Goal: Task Accomplishment & Management: Manage account settings

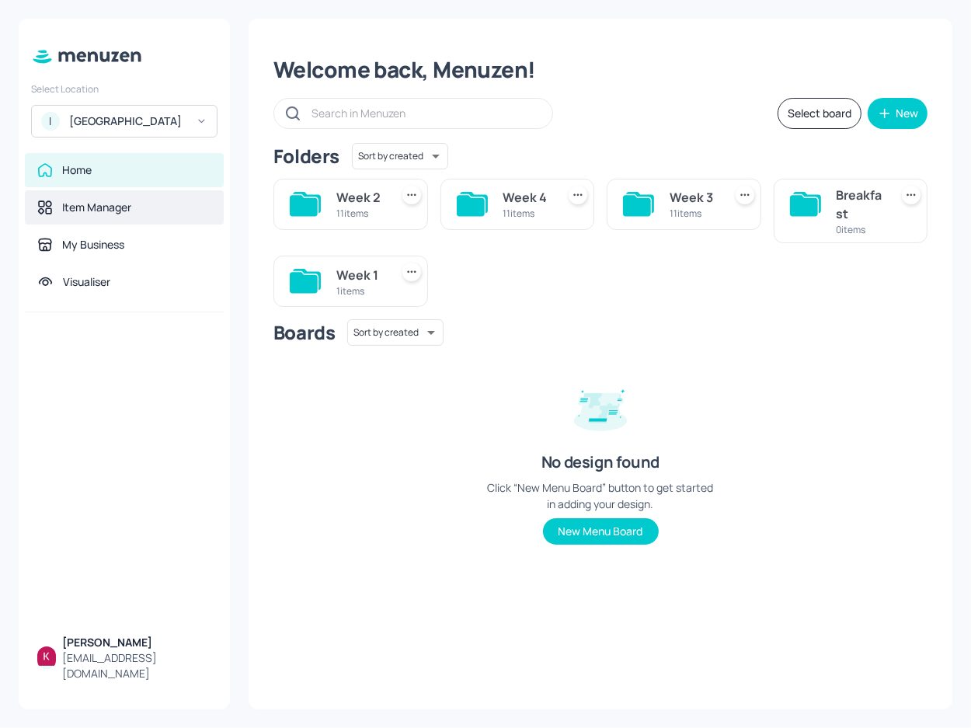
click at [123, 224] on div "Item Manager" at bounding box center [124, 207] width 199 height 34
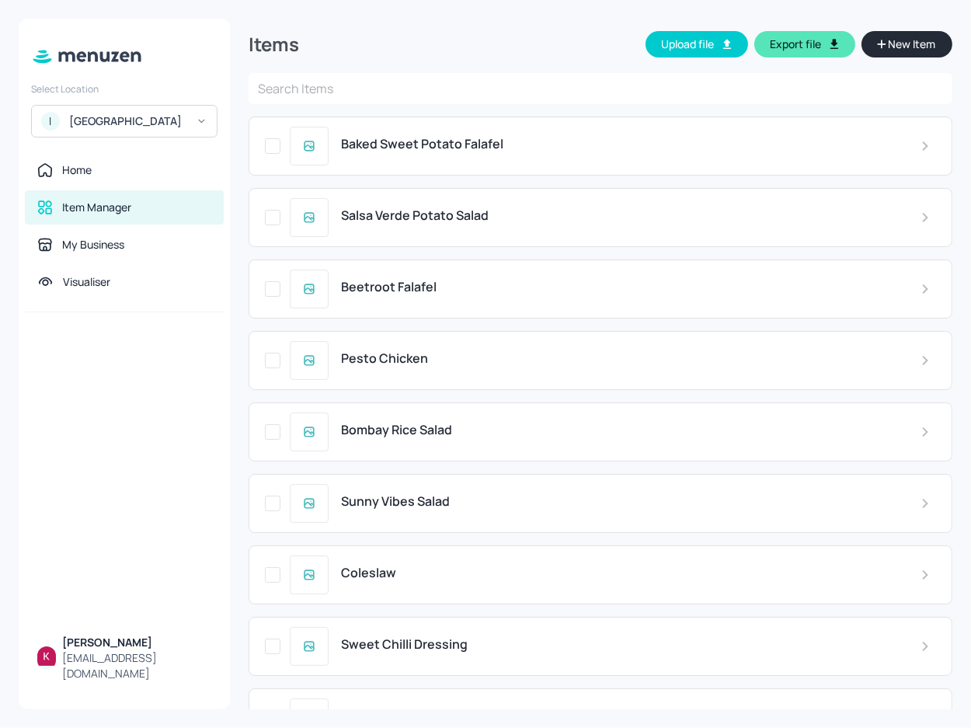
click at [762, 49] on button "Export file" at bounding box center [804, 44] width 101 height 26
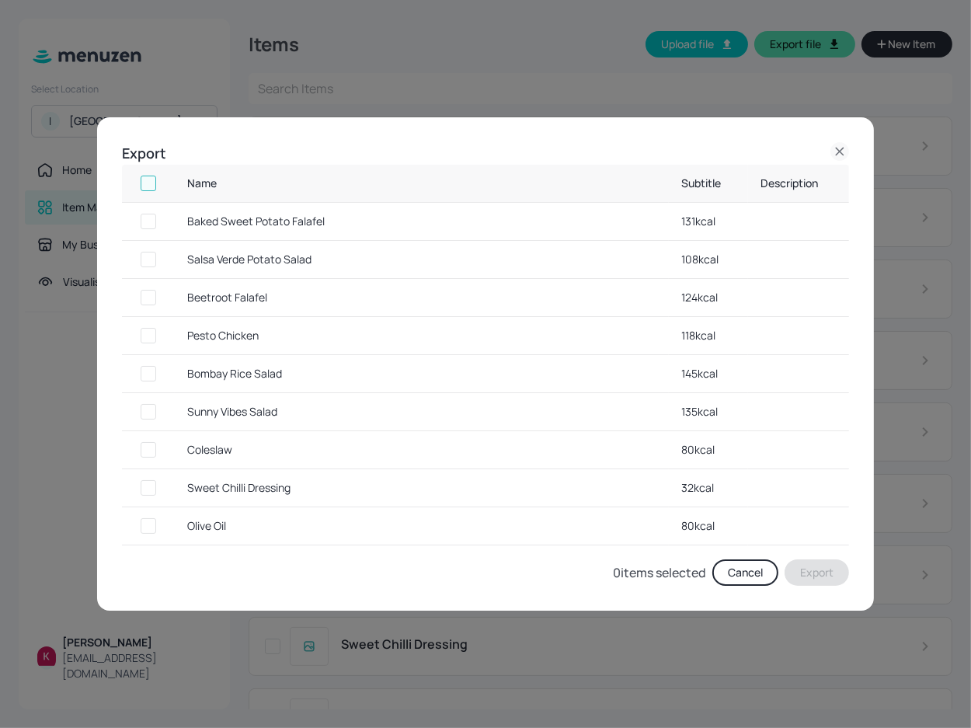
click at [147, 179] on input "checkbox" at bounding box center [148, 183] width 28 height 28
checkbox input "true"
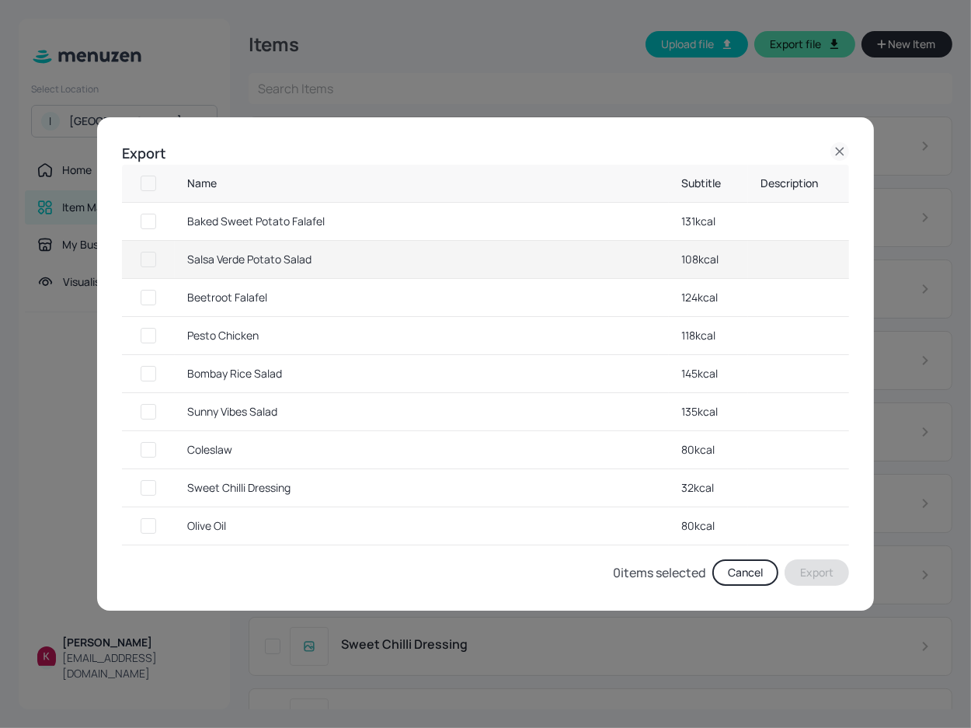
checkbox input "true"
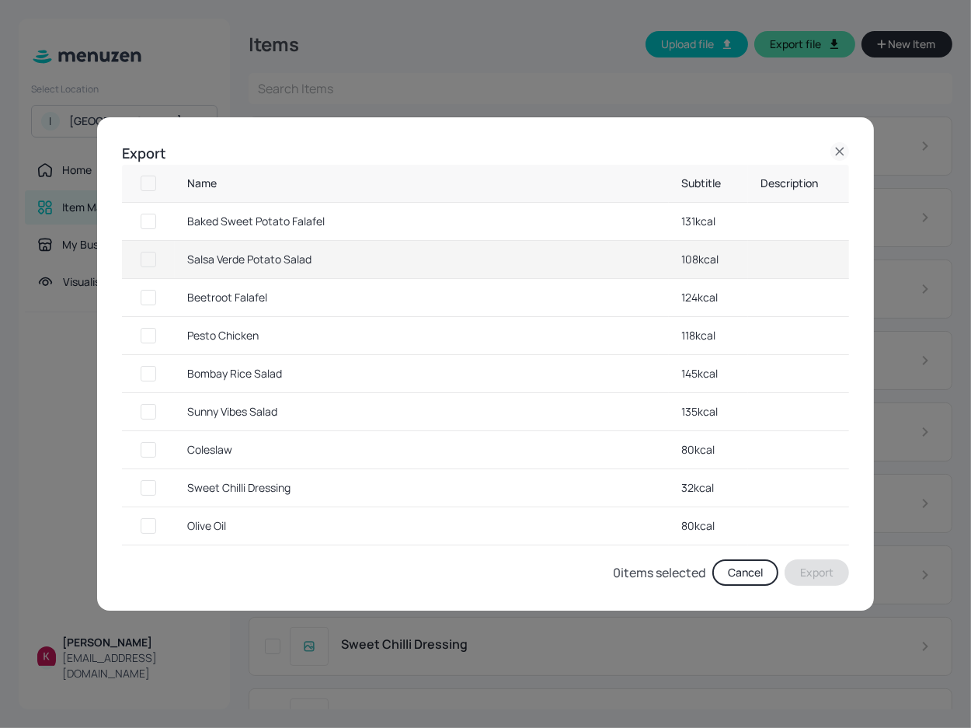
checkbox input "true"
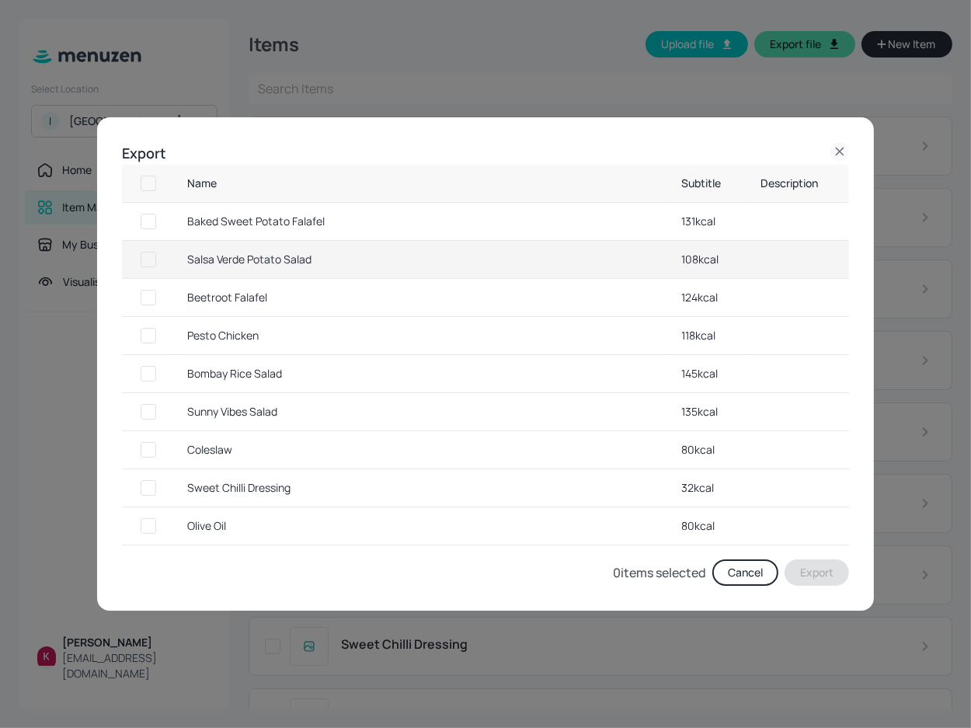
checkbox input "true"
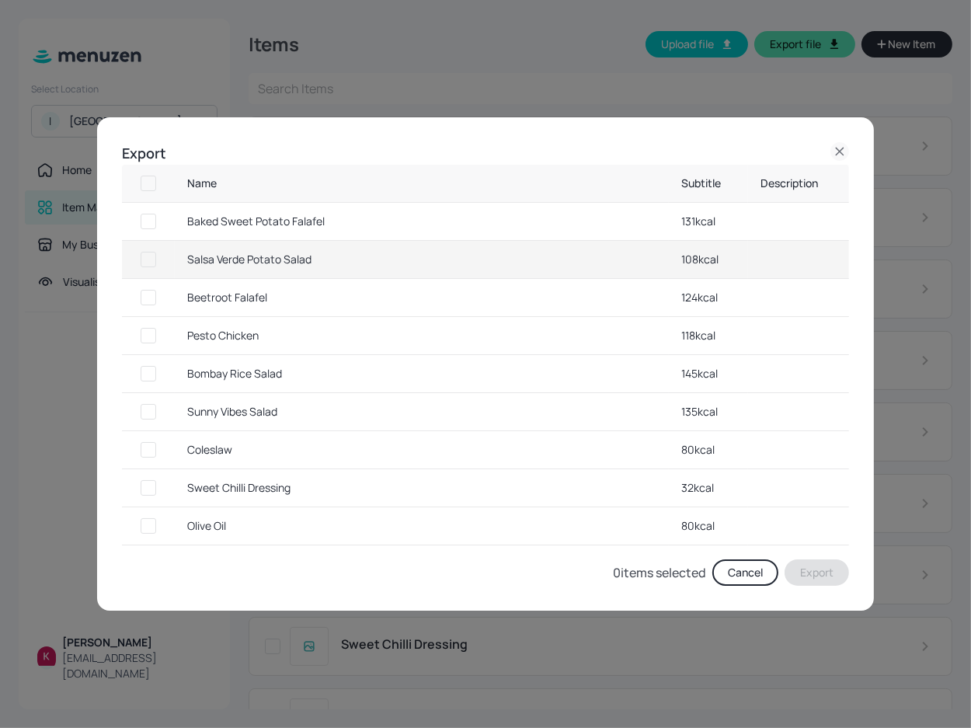
checkbox input "true"
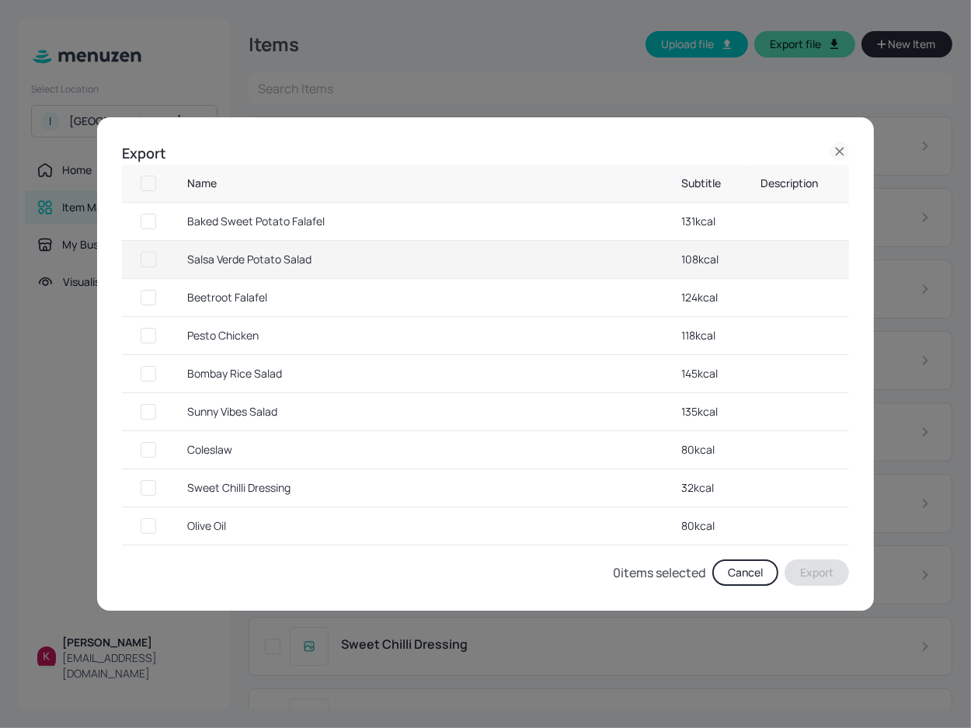
checkbox input "true"
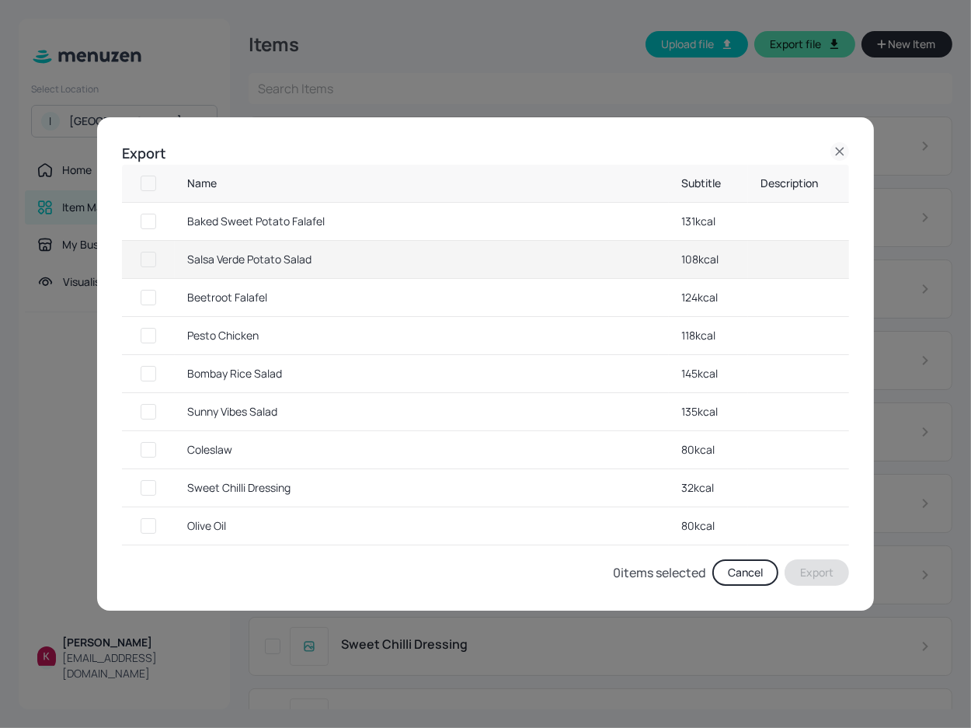
checkbox input "true"
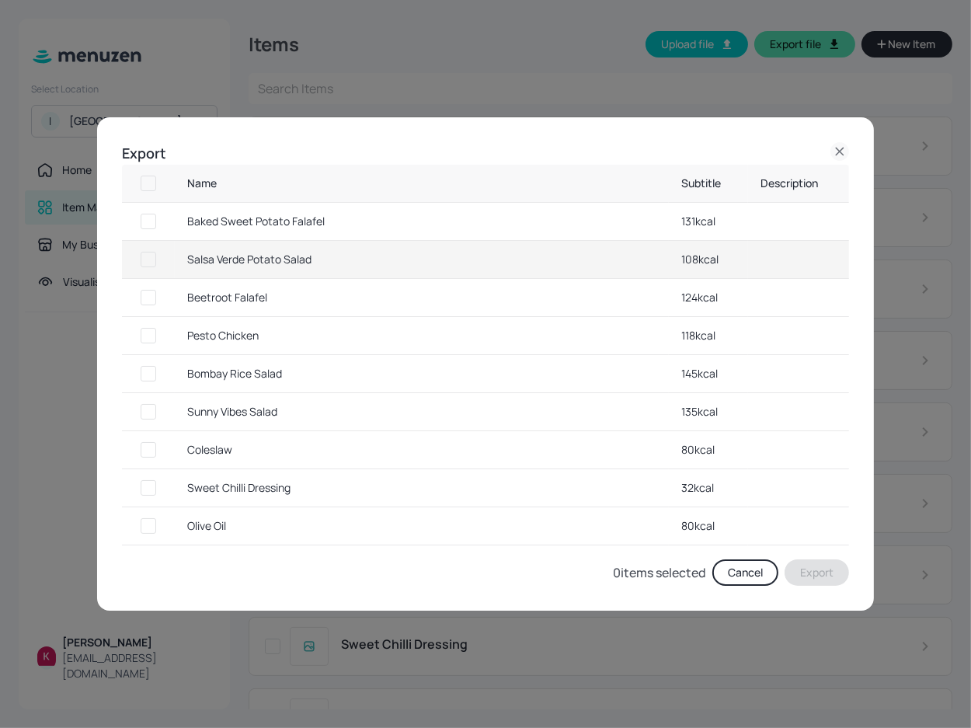
checkbox input "true"
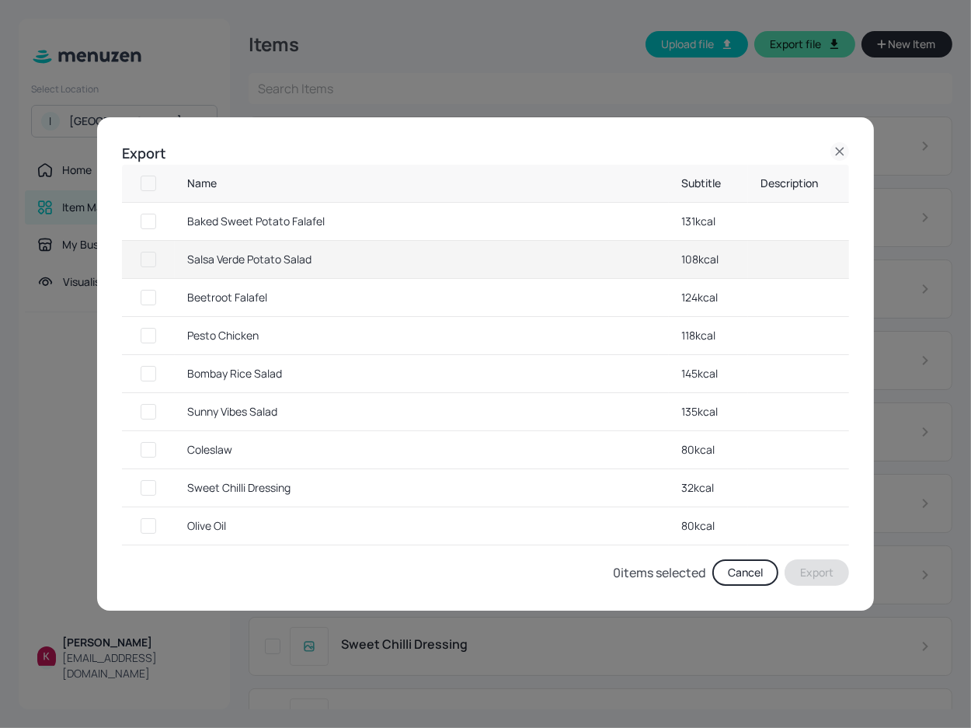
checkbox input "true"
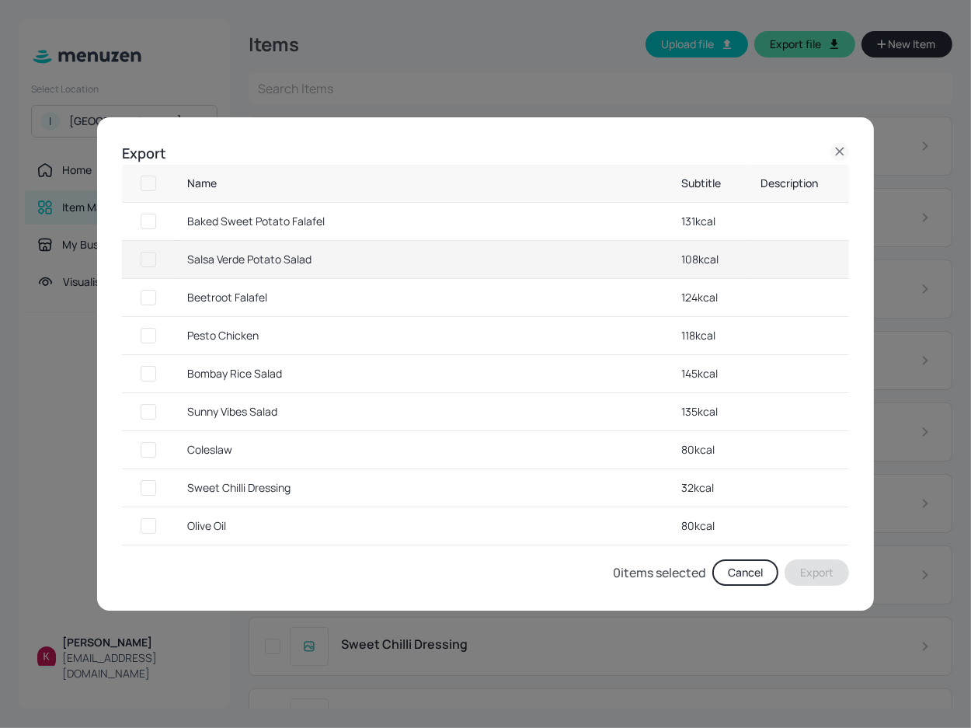
checkbox input "true"
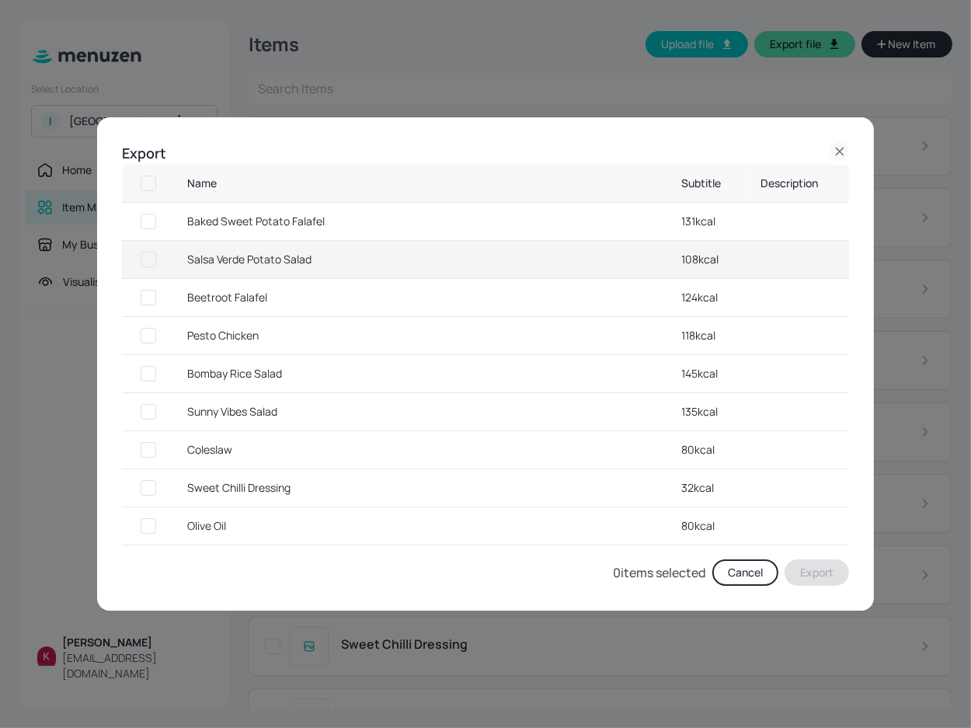
checkbox input "true"
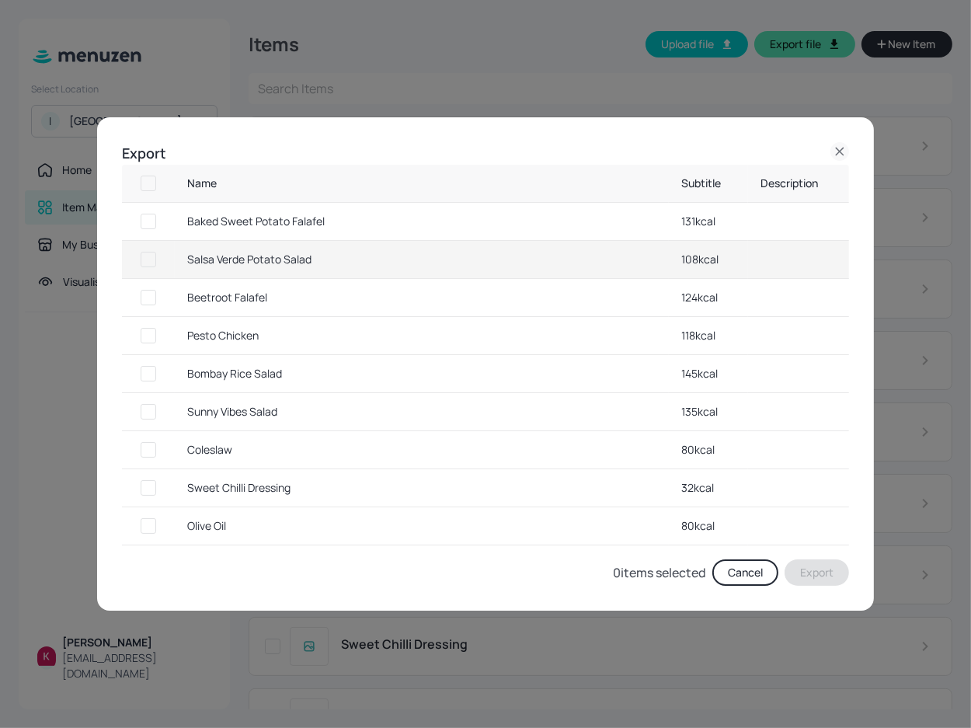
checkbox input "true"
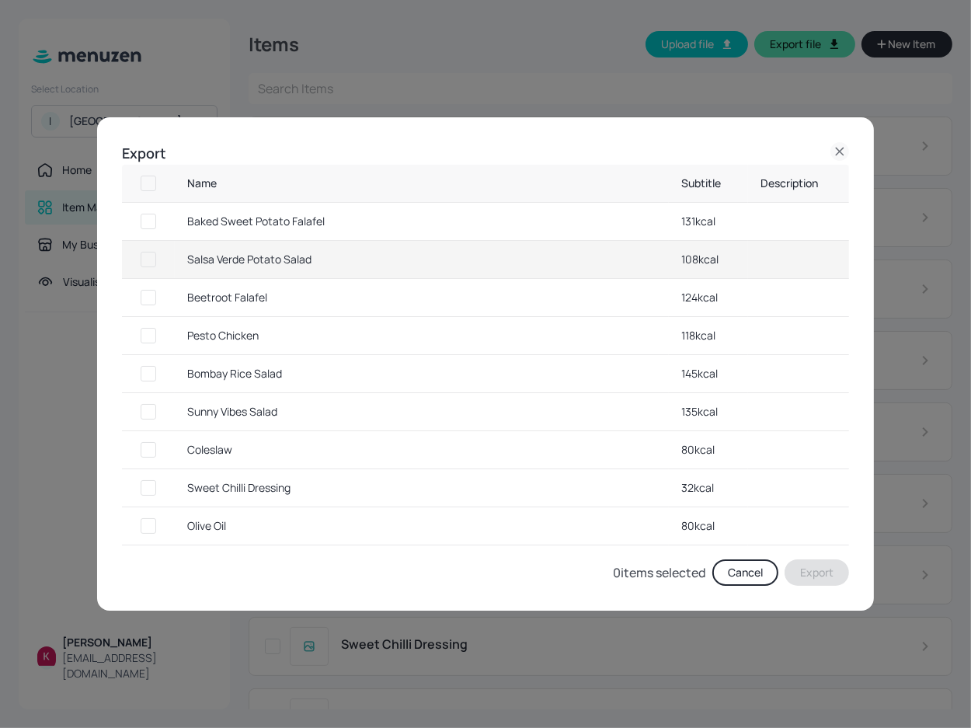
checkbox input "true"
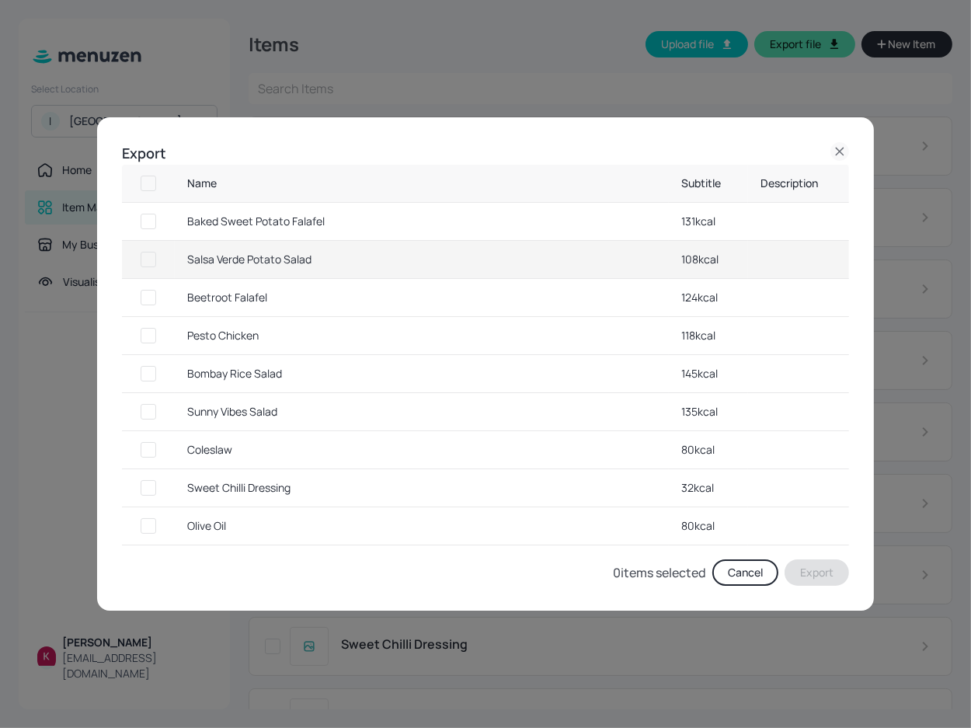
checkbox input "true"
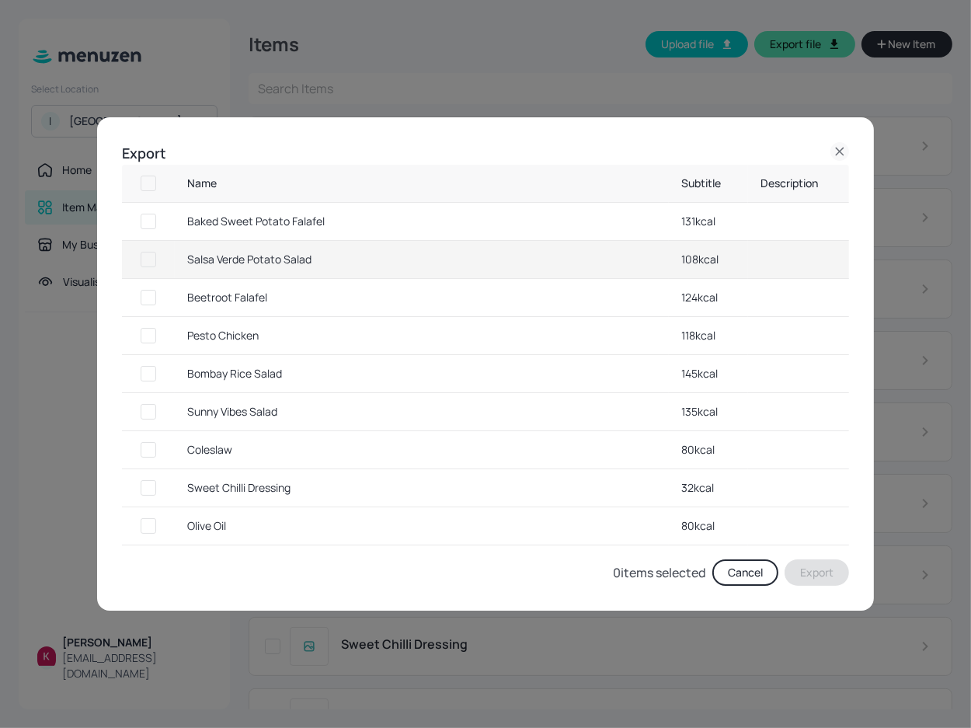
checkbox input "true"
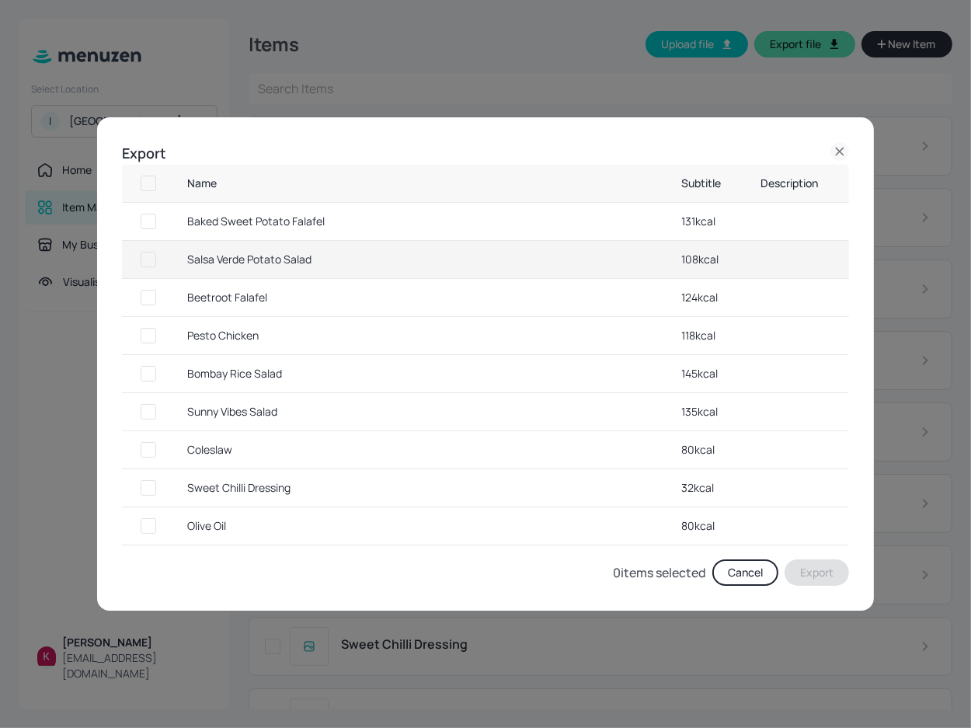
checkbox input "true"
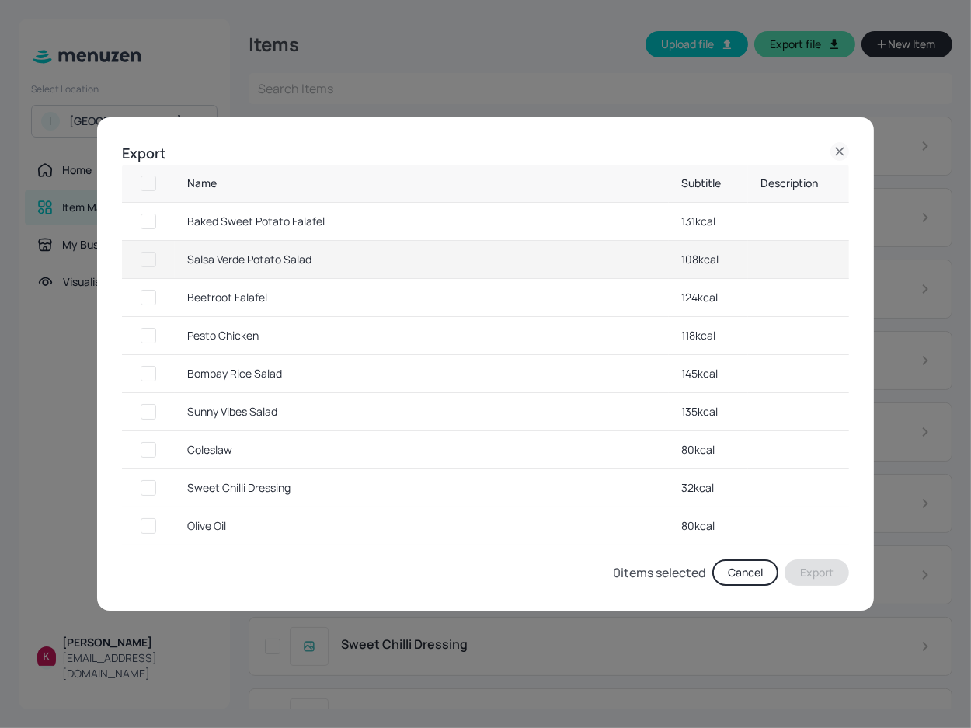
checkbox input "true"
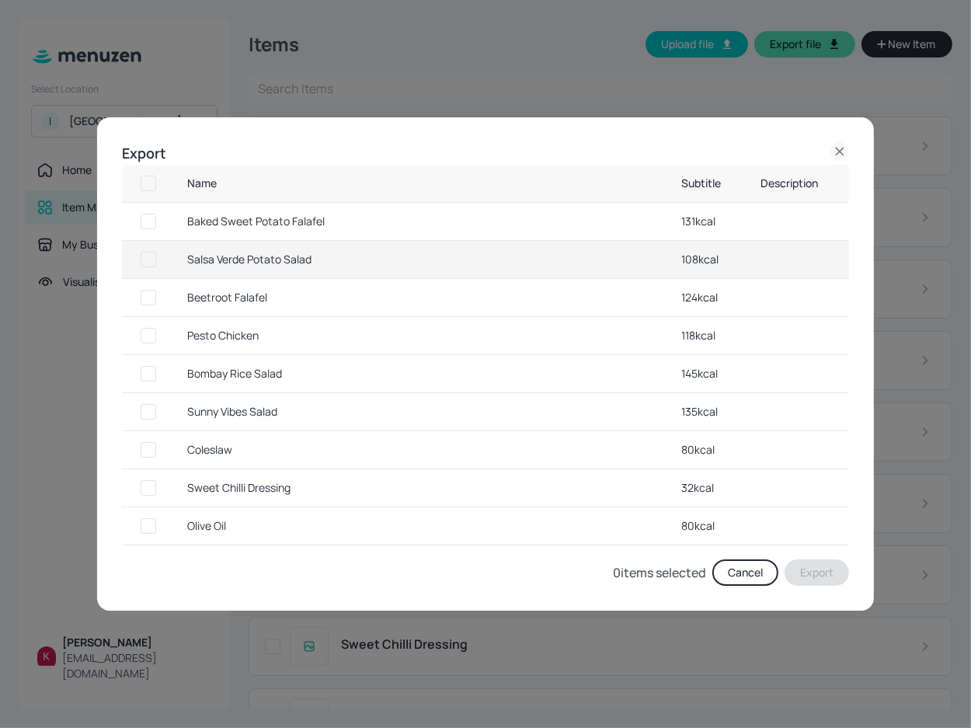
checkbox input "true"
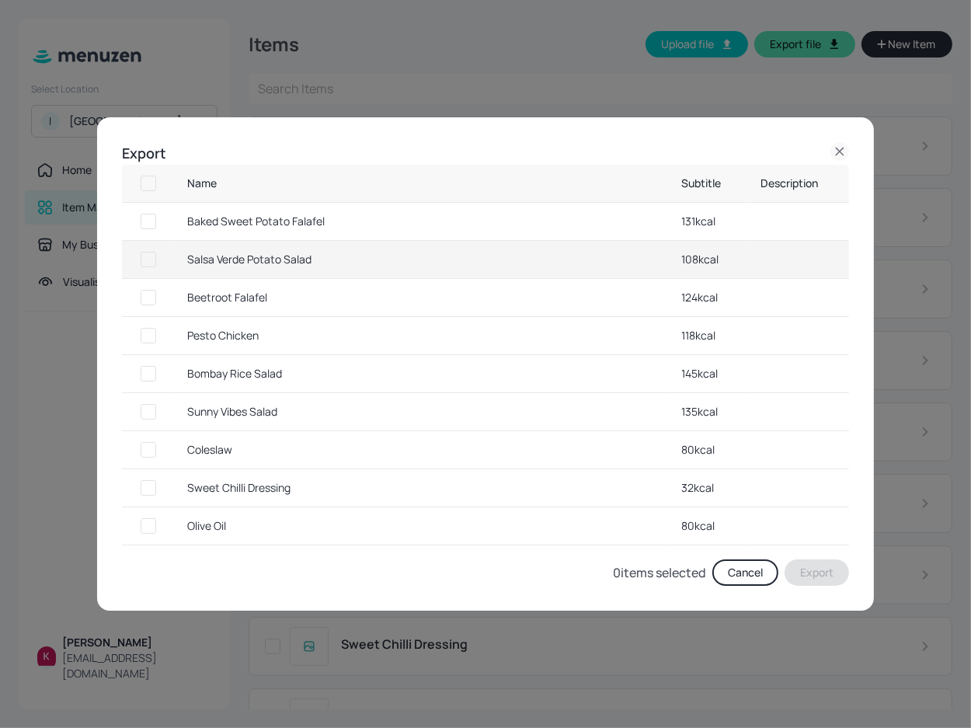
checkbox input "true"
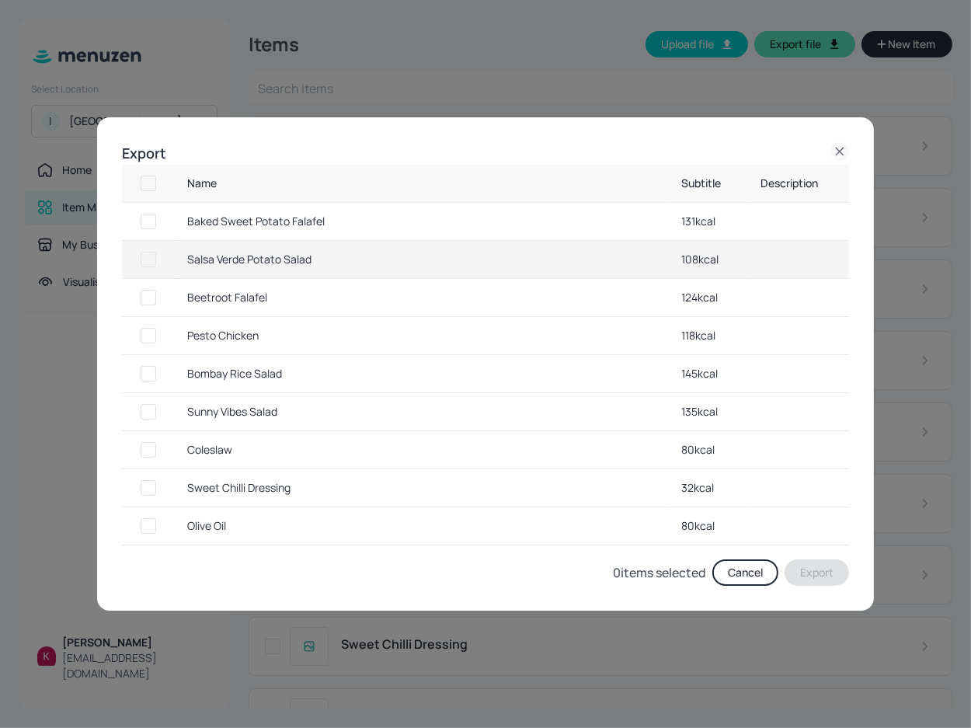
checkbox input "true"
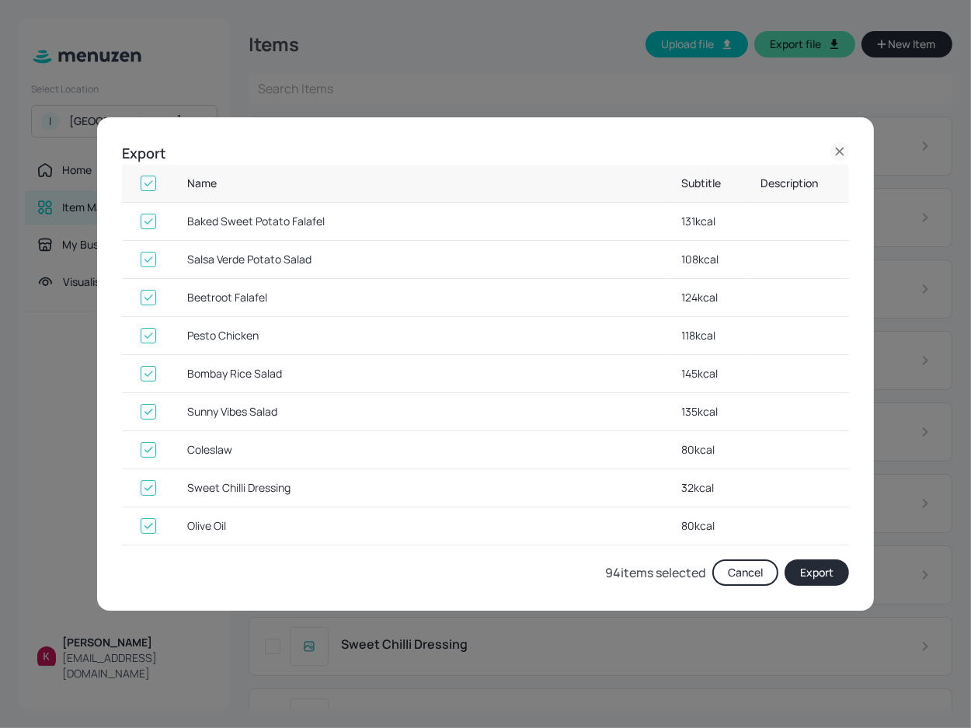
click at [835, 571] on button "Export" at bounding box center [816, 572] width 64 height 26
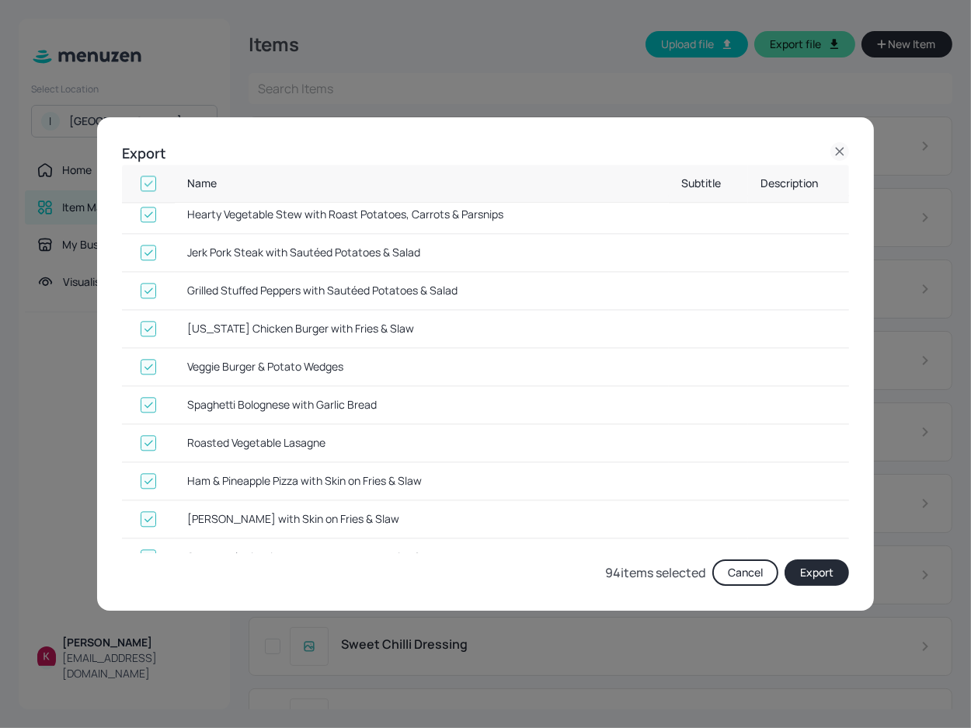
scroll to position [3206, 0]
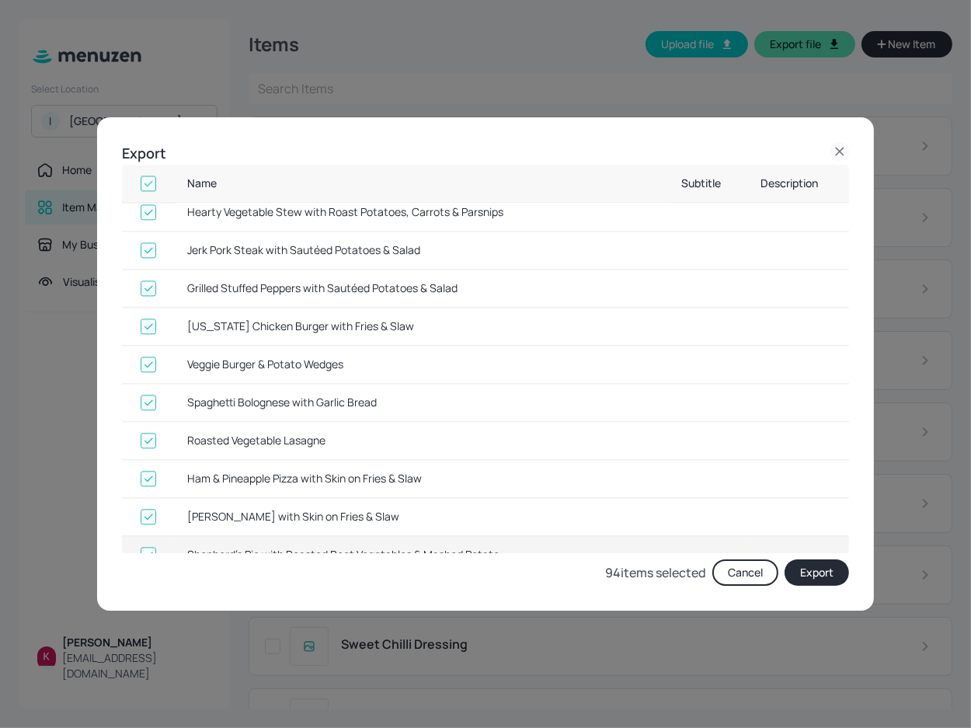
drag, startPoint x: 510, startPoint y: 534, endPoint x: 352, endPoint y: 531, distance: 158.5
click at [352, 536] on th "Shepherd’s Pie with Roasted Root Vegetables & Mashed Potato" at bounding box center [422, 554] width 494 height 37
click at [840, 158] on icon at bounding box center [839, 151] width 19 height 19
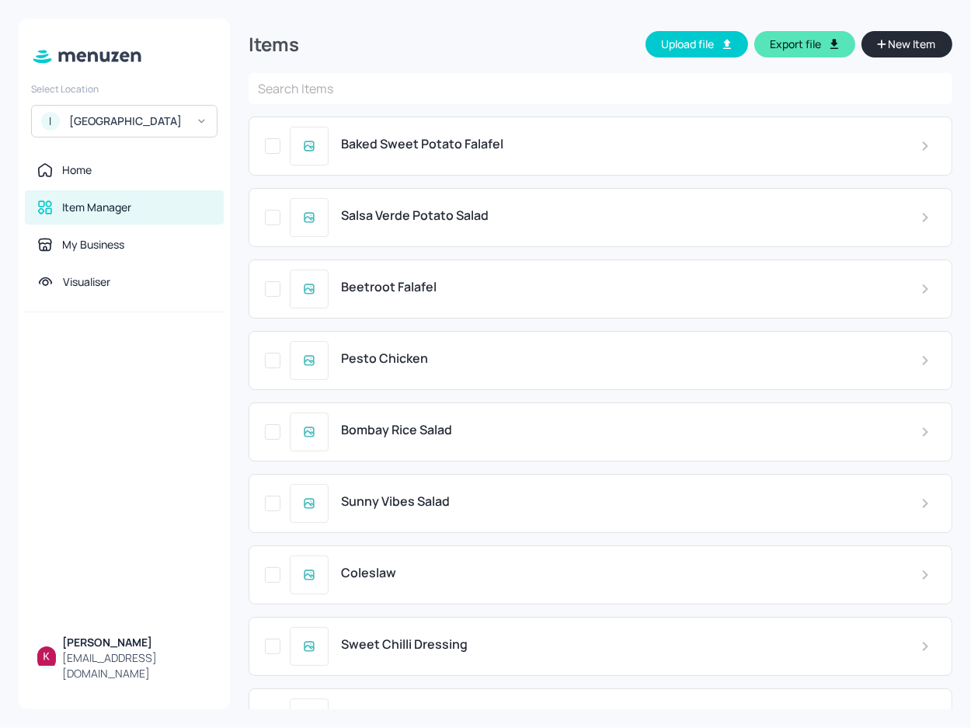
click at [460, 91] on input "text" at bounding box center [601, 88] width 704 height 31
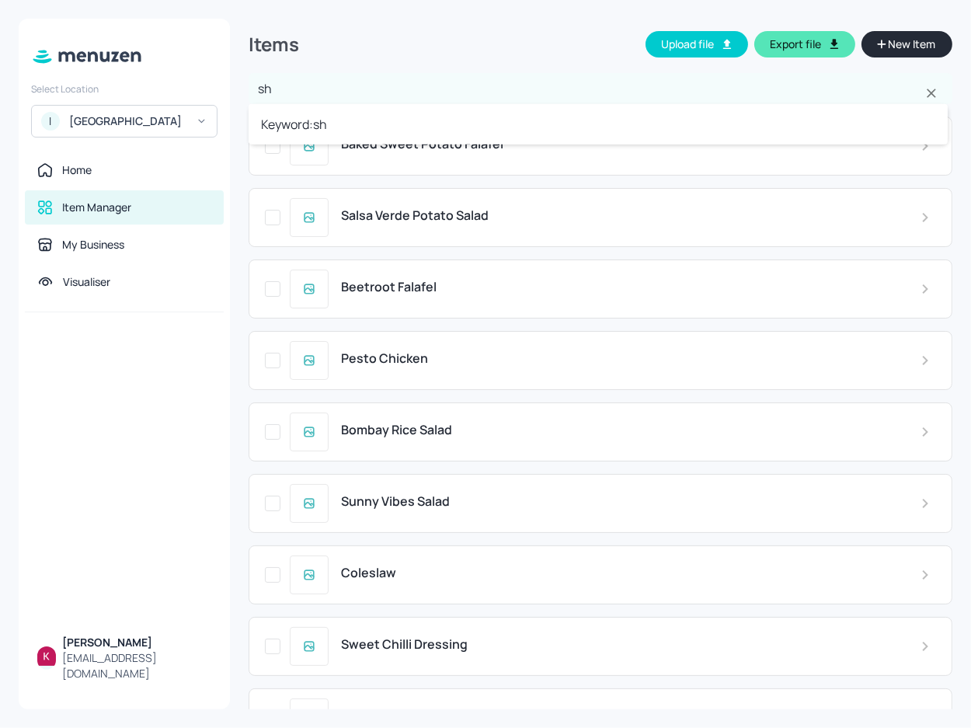
type input "sha"
click at [526, 82] on input "text" at bounding box center [601, 88] width 704 height 31
type input "sha"
click at [441, 133] on li "Keyword: sha" at bounding box center [598, 124] width 699 height 28
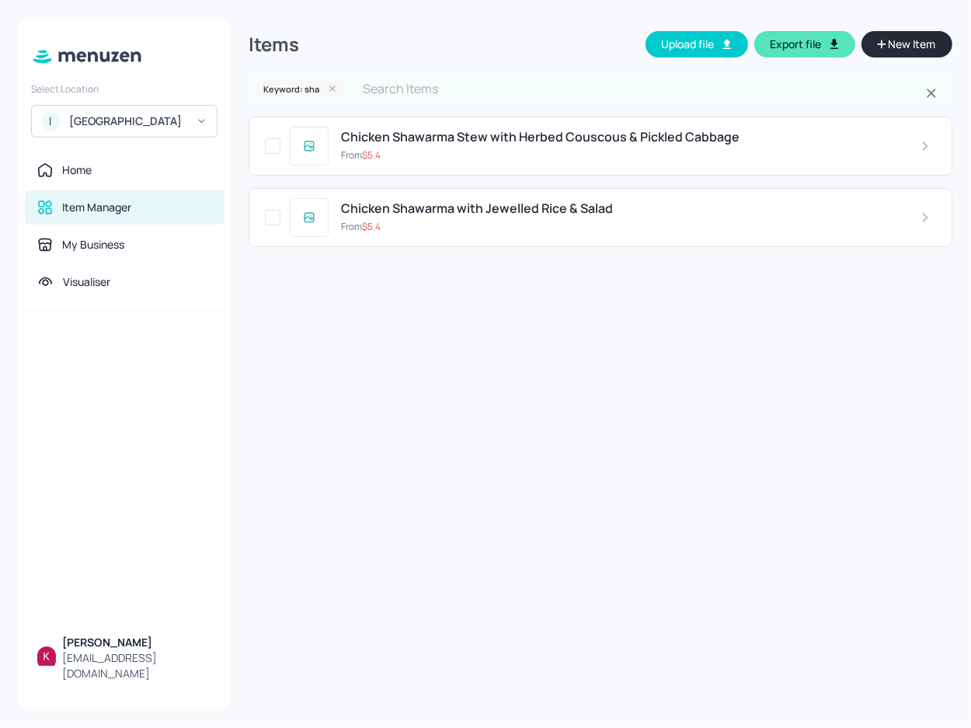
click at [331, 88] on icon at bounding box center [332, 88] width 6 height 6
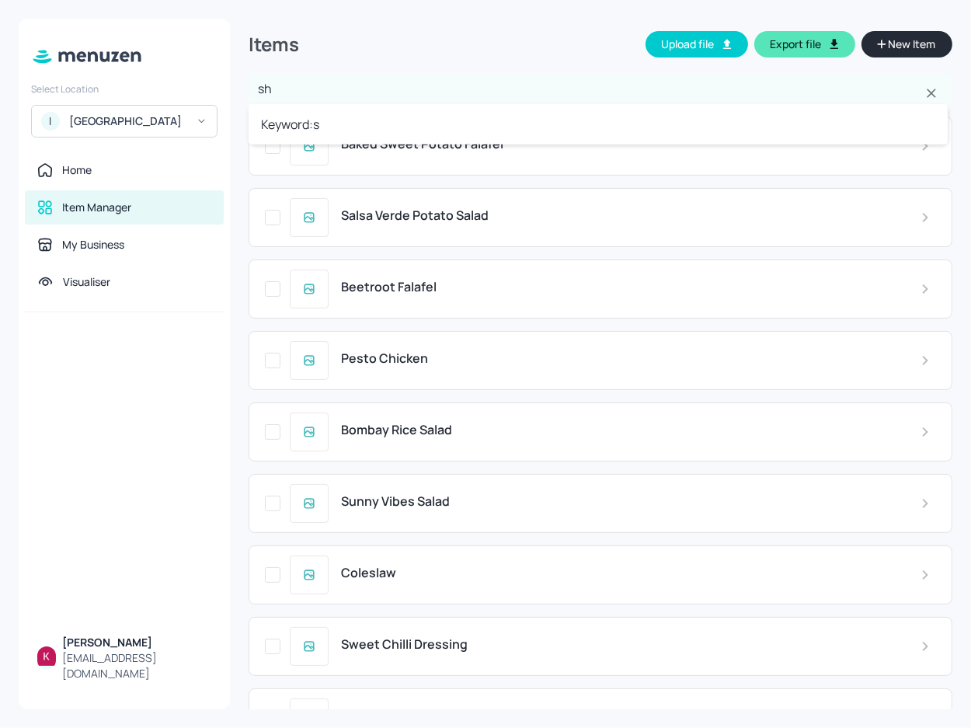
type input "she"
click at [364, 112] on li "Keyword: she" at bounding box center [598, 124] width 699 height 28
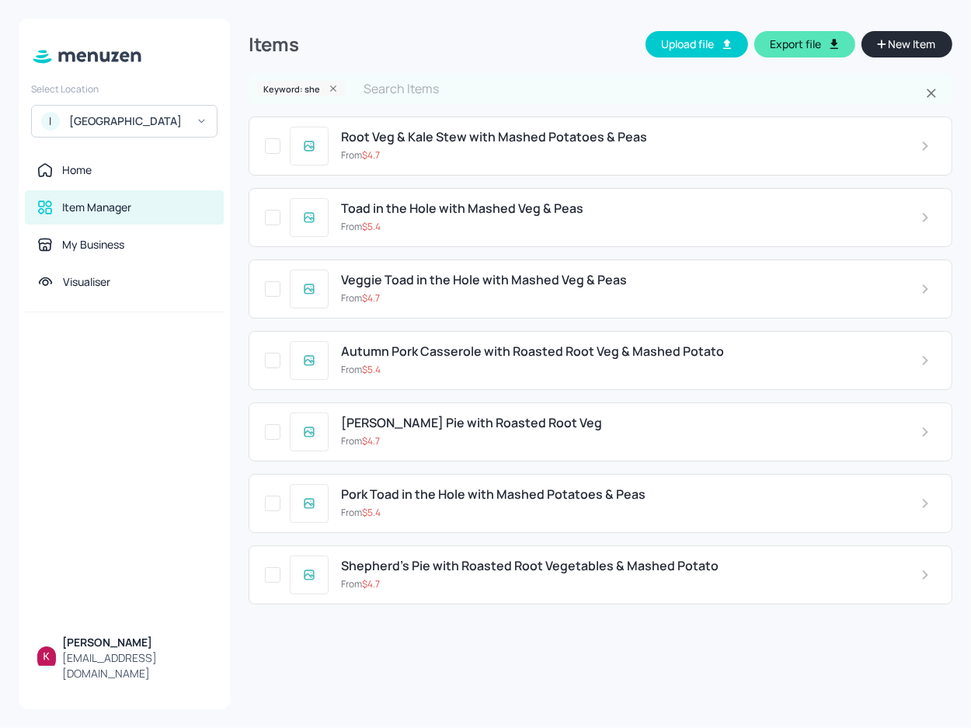
click at [451, 569] on span "Shepherd’s Pie with Roasted Root Vegetables & Mashed Potato" at bounding box center [529, 565] width 377 height 15
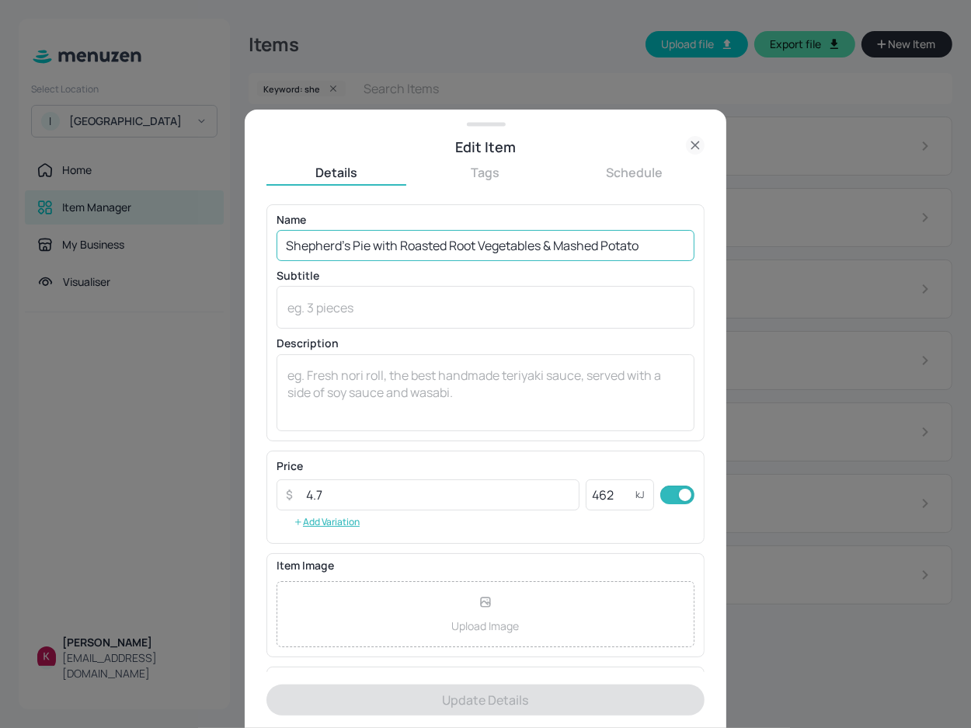
click at [586, 249] on input "Shepherd’s Pie with Roasted Root Vegetables & Mashed Potato" at bounding box center [486, 245] width 418 height 31
click at [691, 143] on icon at bounding box center [695, 145] width 19 height 19
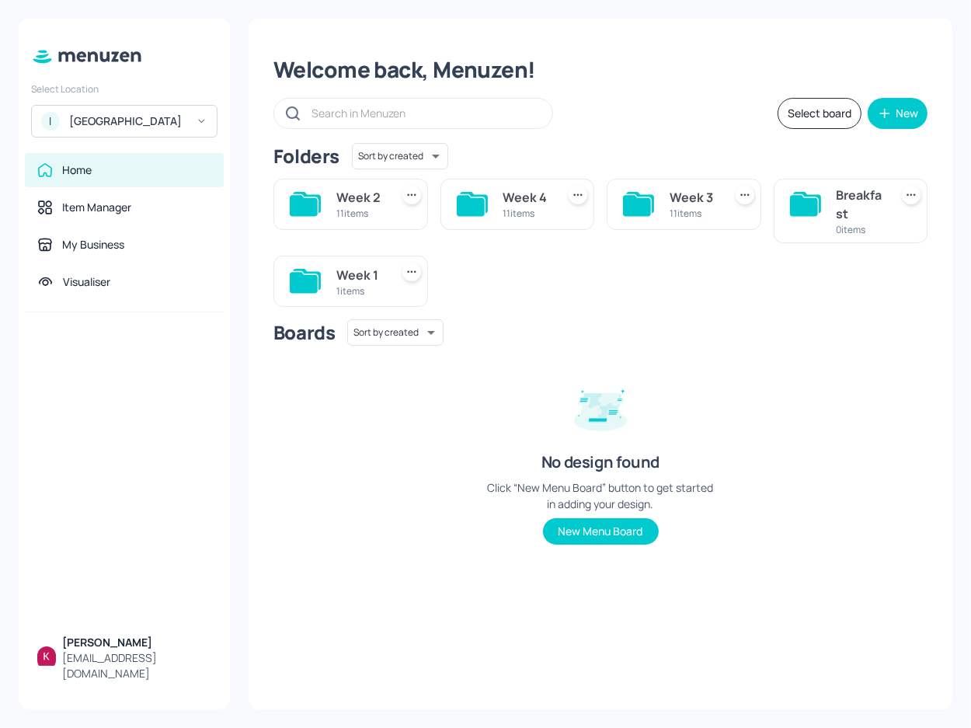
drag, startPoint x: 383, startPoint y: 433, endPoint x: 287, endPoint y: 250, distance: 206.0
click at [383, 432] on div "Boards Sort by created id ​ No design found Click “New Menu Board” button to ge…" at bounding box center [600, 444] width 654 height 250
click at [185, 125] on div "ISS - West Middlesex Hospital" at bounding box center [127, 121] width 117 height 16
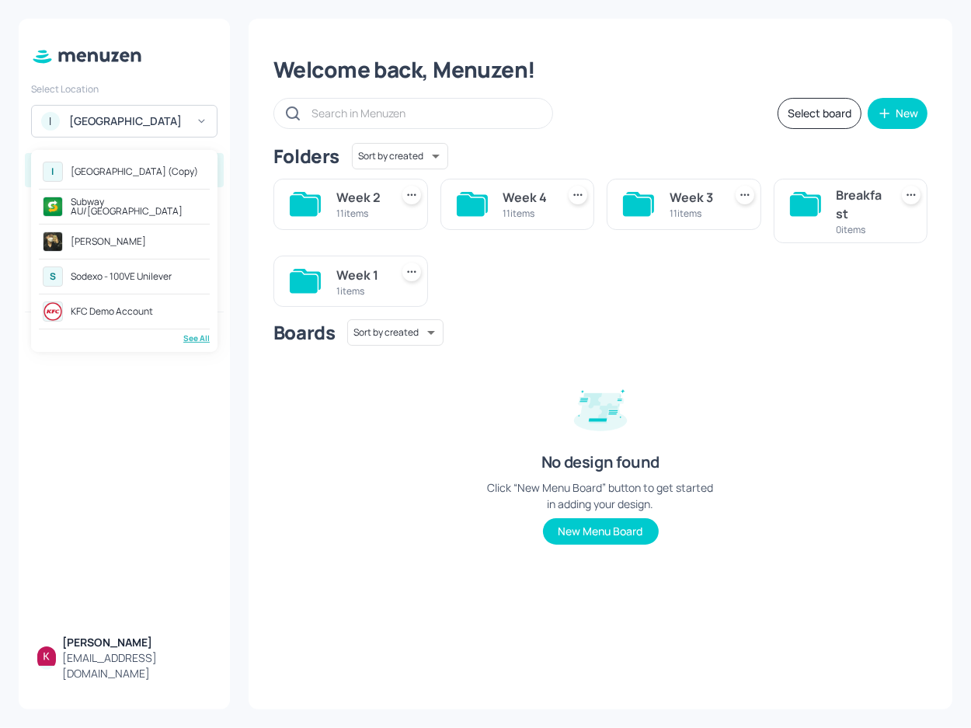
click at [165, 172] on div "[GEOGRAPHIC_DATA] (Copy)" at bounding box center [134, 171] width 127 height 9
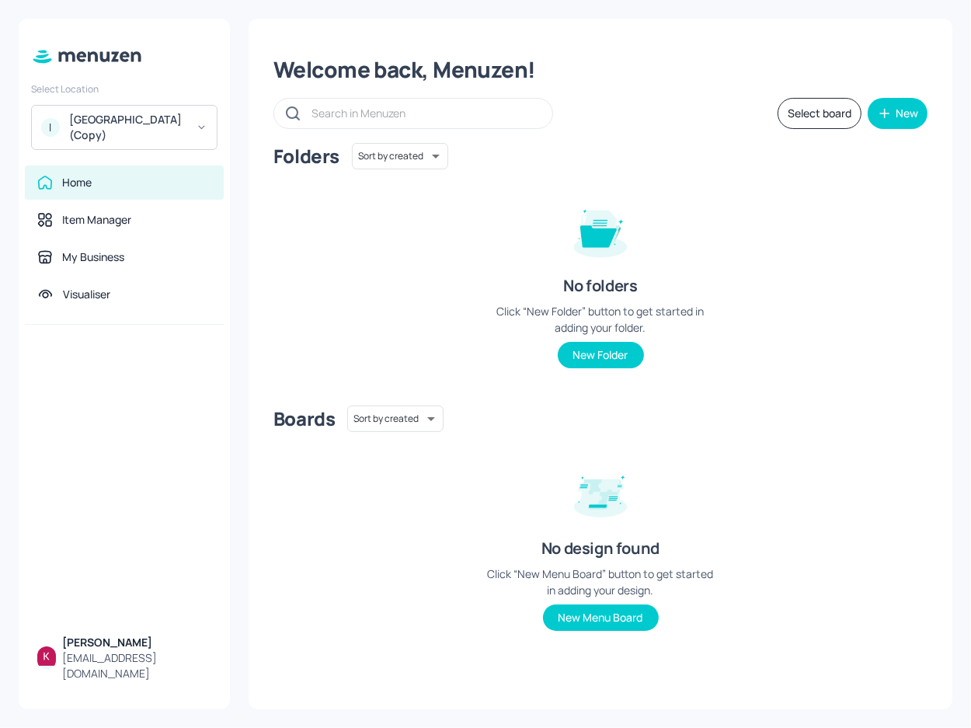
click at [439, 250] on div "Folders Sort by created id ​ No folders Click “New Folder” button to get starte…" at bounding box center [600, 268] width 654 height 250
click at [109, 225] on div "Item Manager" at bounding box center [96, 220] width 69 height 16
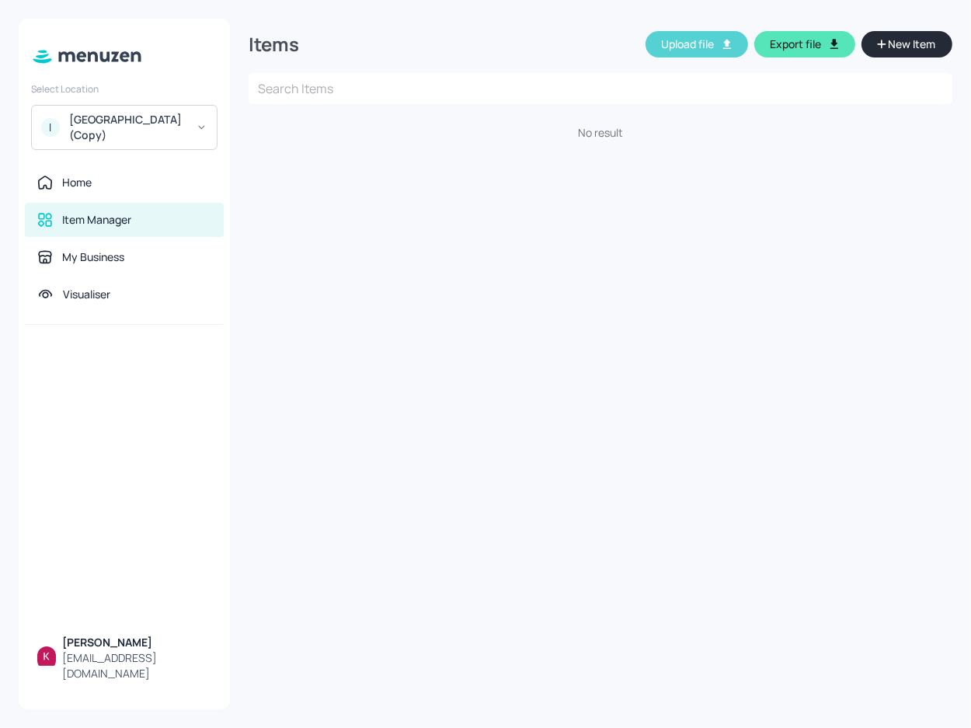
click at [678, 42] on button "Upload file" at bounding box center [696, 44] width 103 height 26
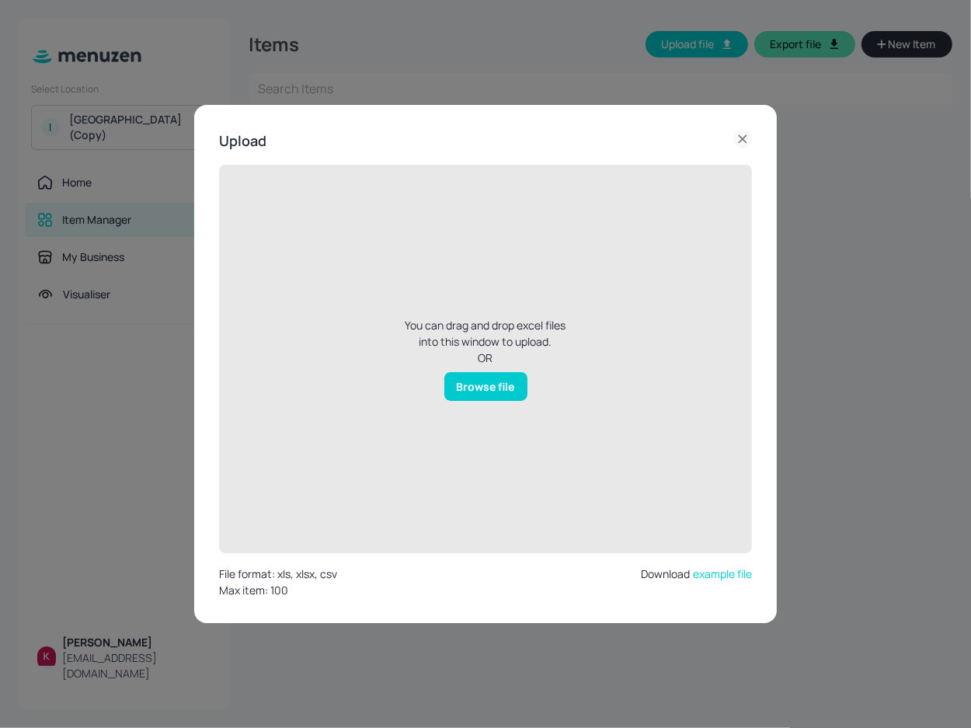
click at [479, 391] on div "Browse file" at bounding box center [485, 386] width 83 height 29
click at [0, 0] on input "Browse file" at bounding box center [0, 0] width 0 height 0
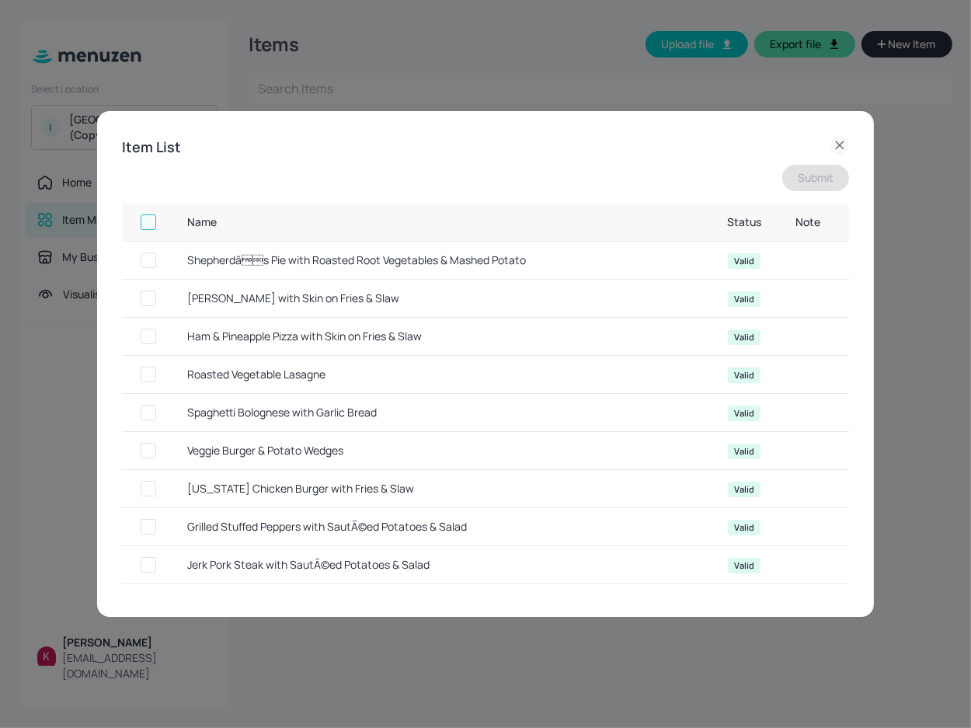
click at [145, 227] on input "checkbox" at bounding box center [148, 222] width 28 height 28
checkbox input "true"
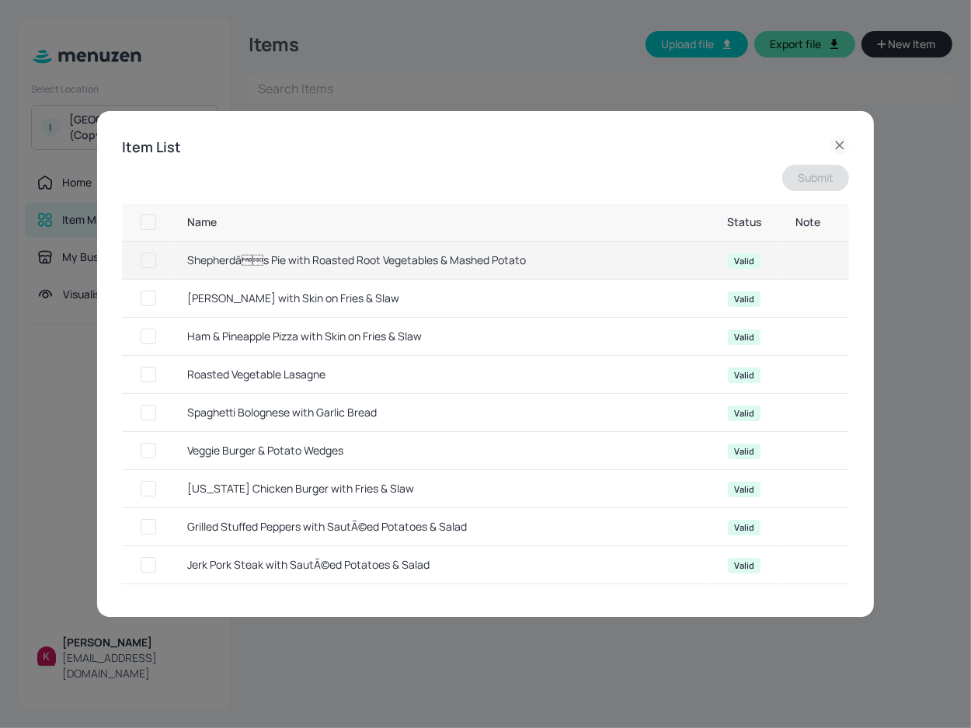
checkbox input "true"
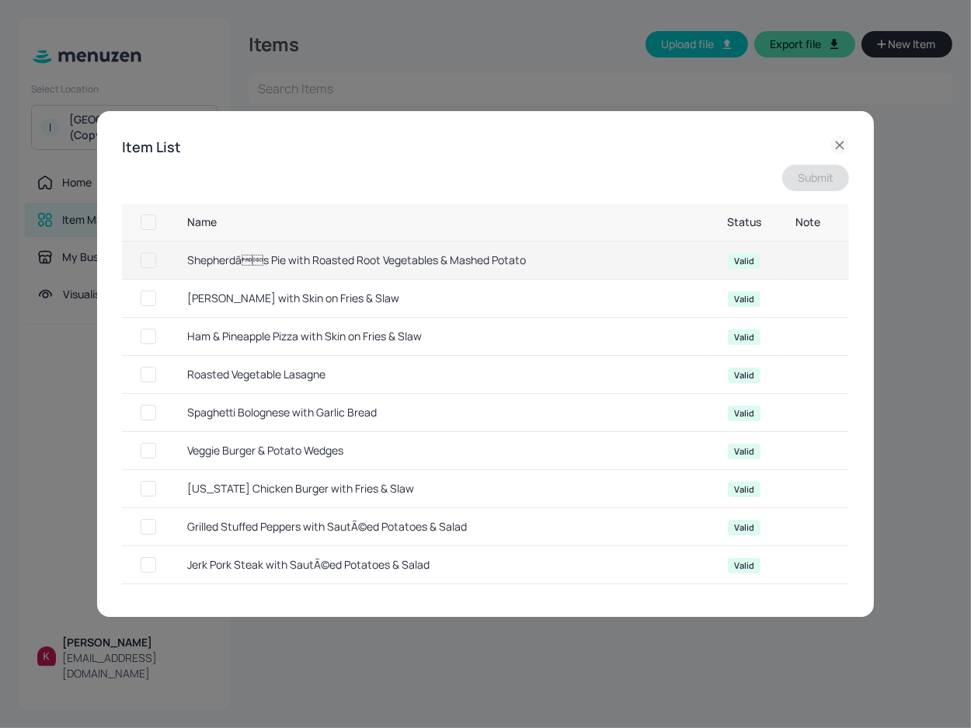
checkbox input "true"
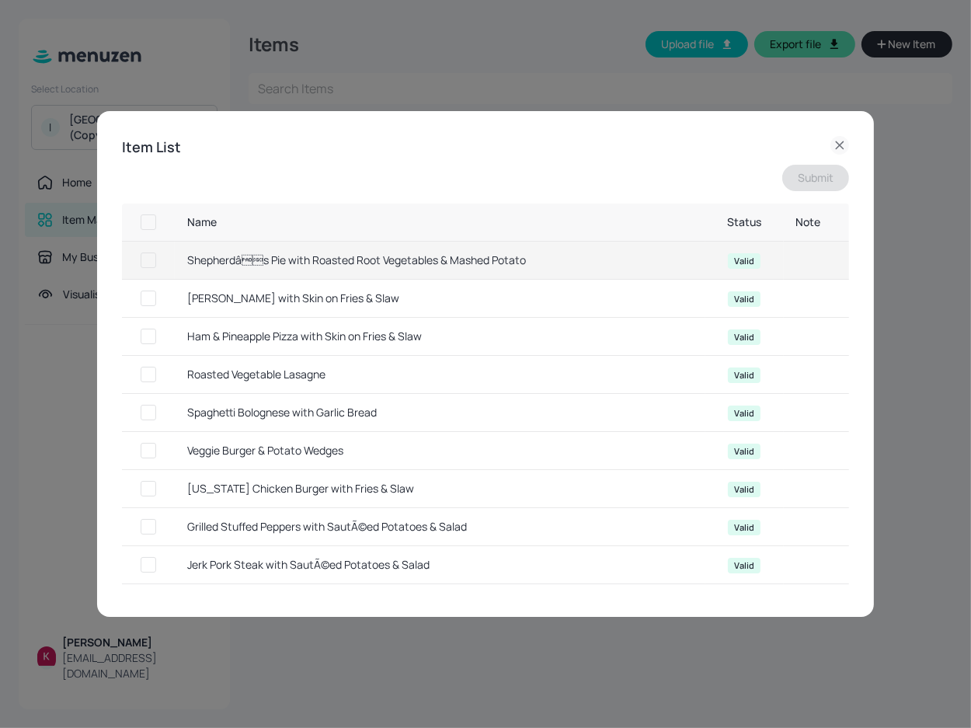
checkbox input "true"
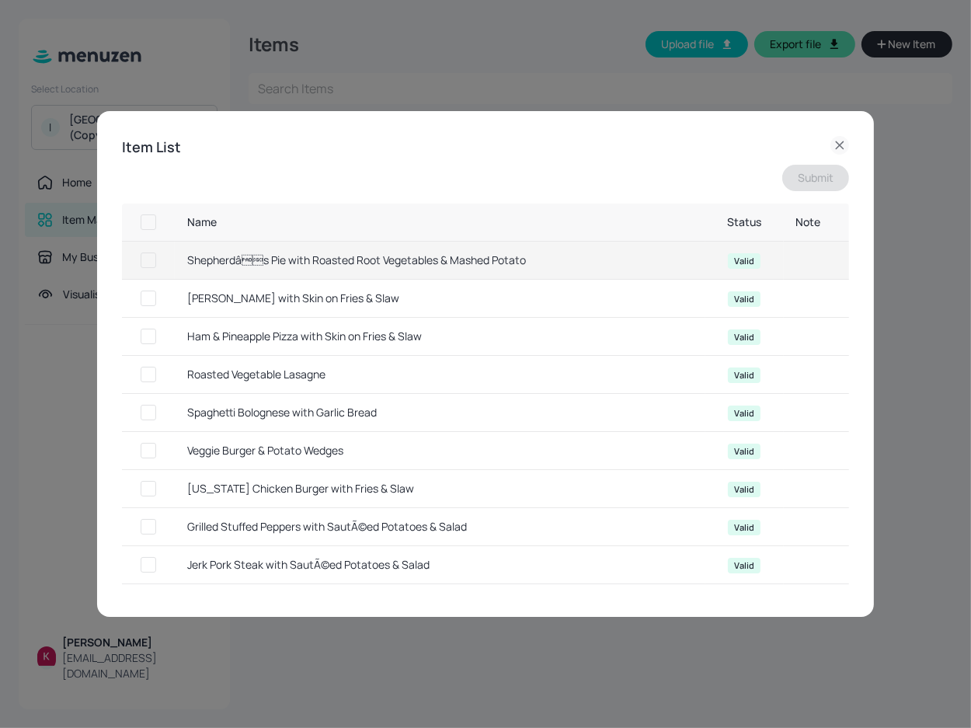
checkbox input "true"
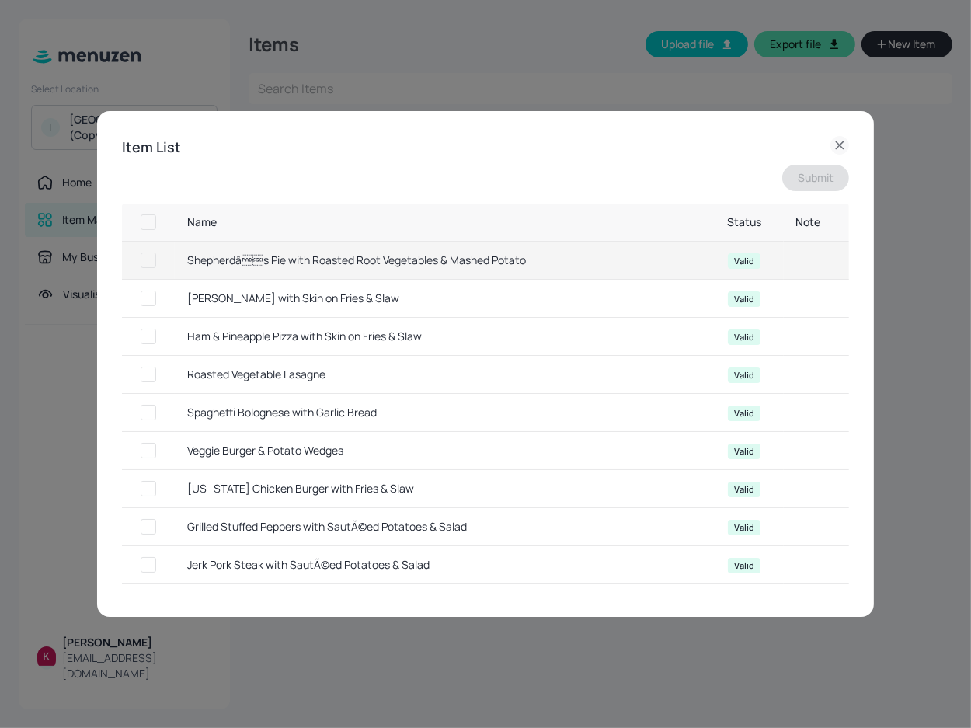
checkbox input "true"
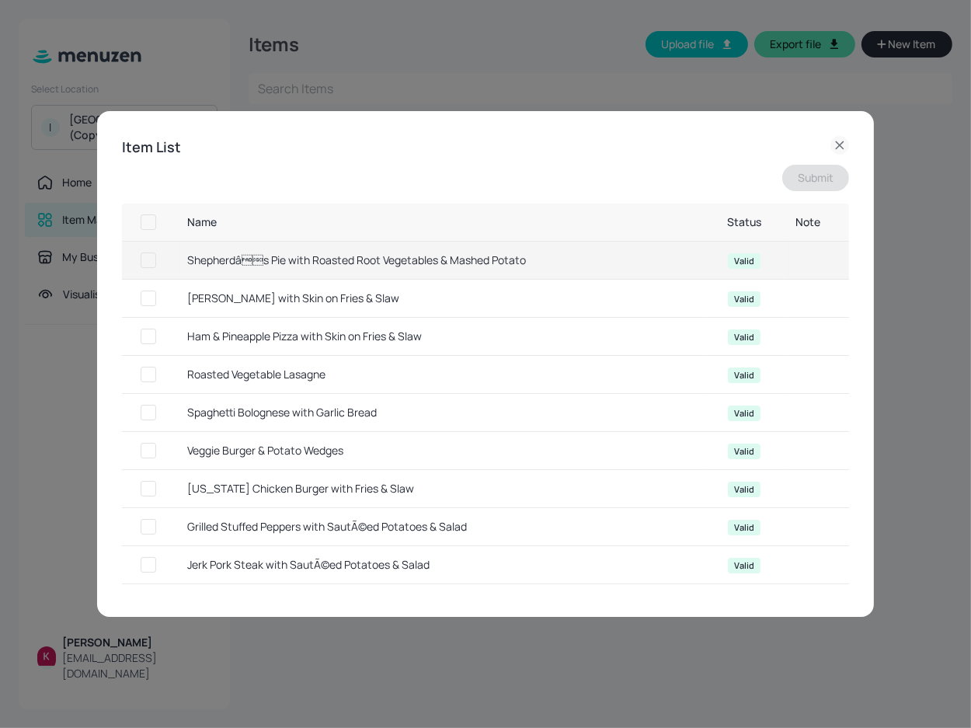
checkbox input "true"
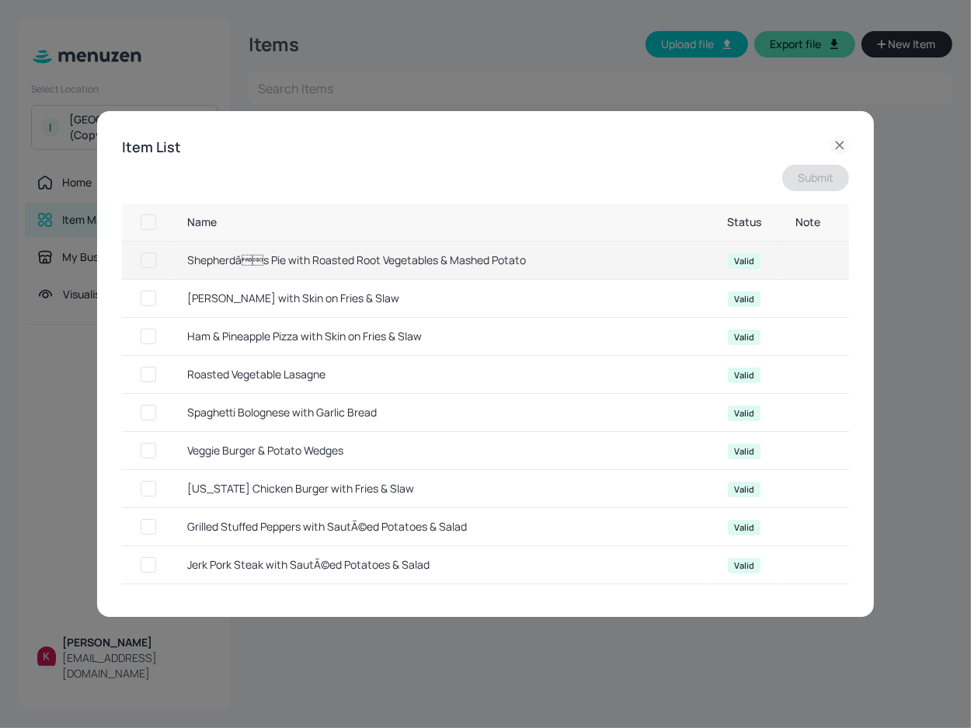
checkbox input "true"
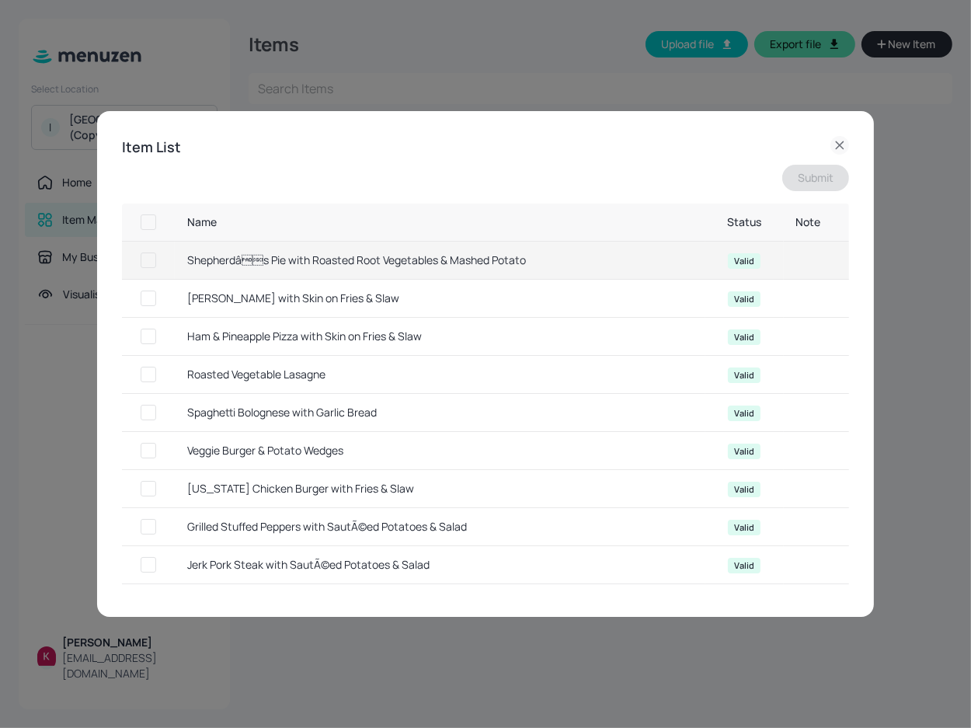
checkbox input "true"
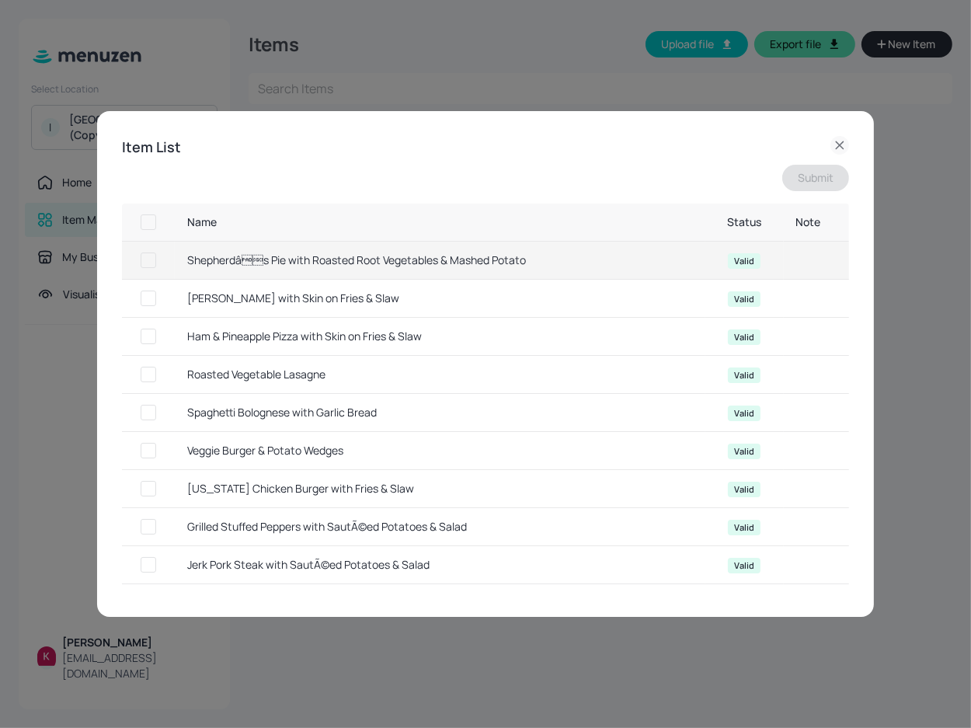
checkbox input "true"
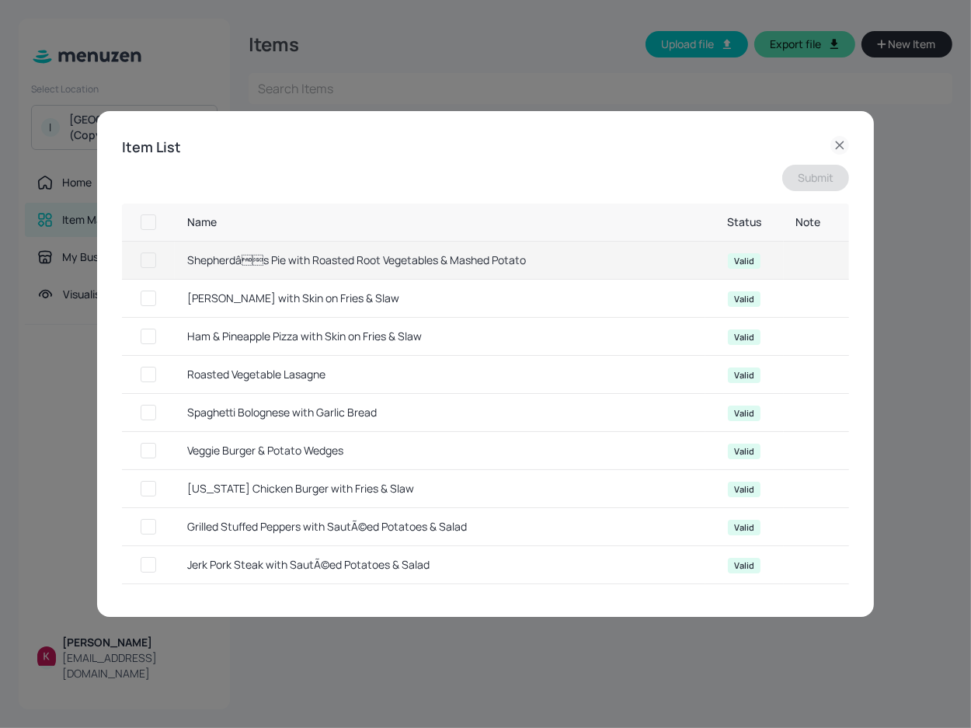
checkbox input "true"
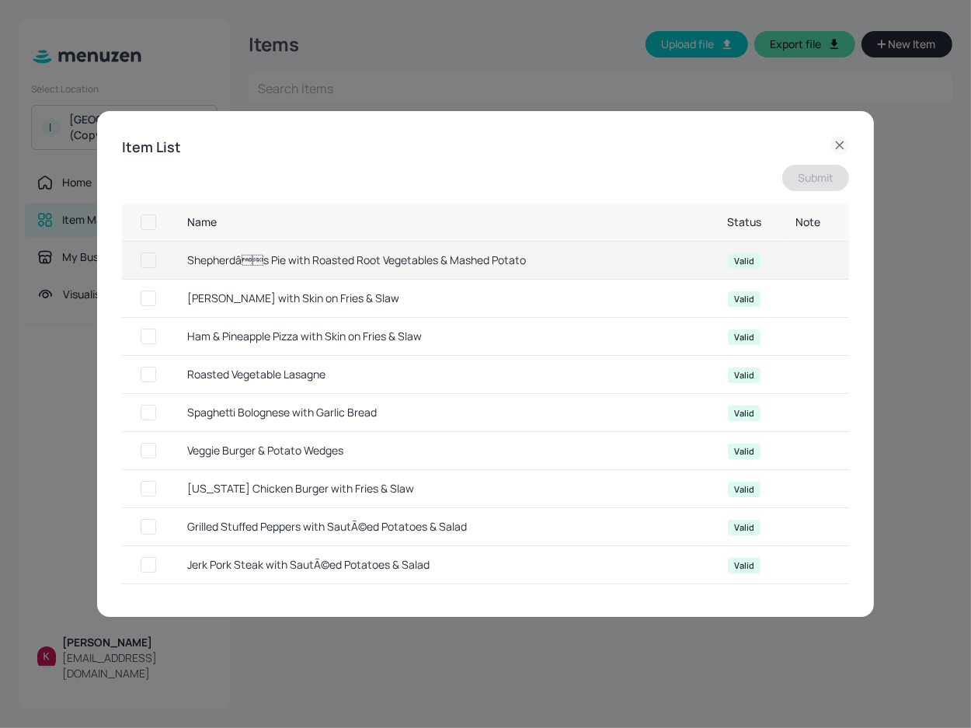
checkbox input "true"
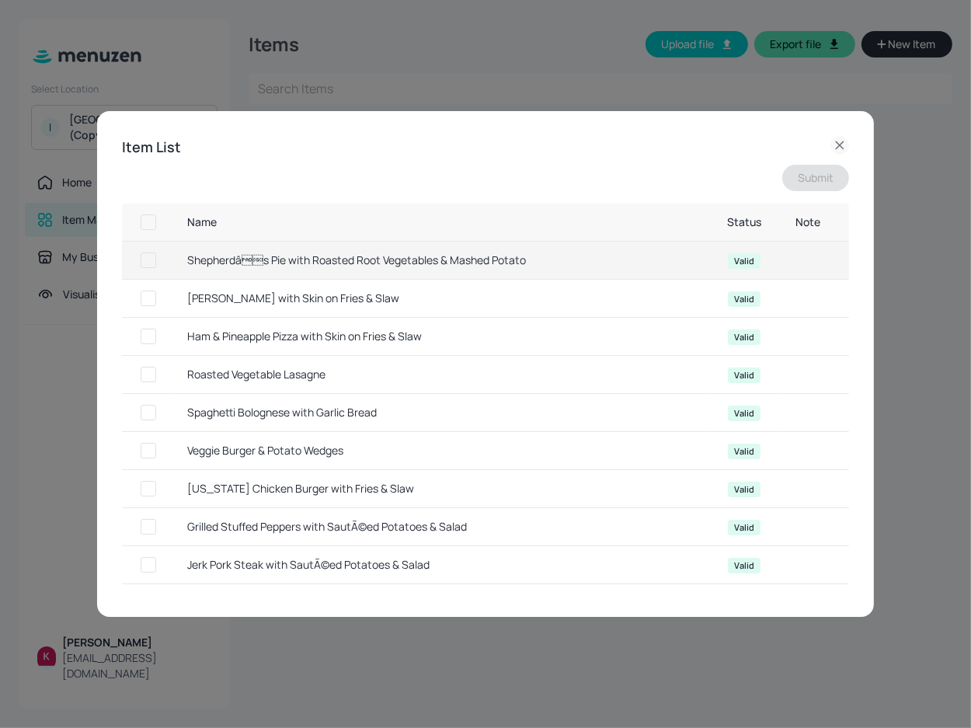
checkbox input "true"
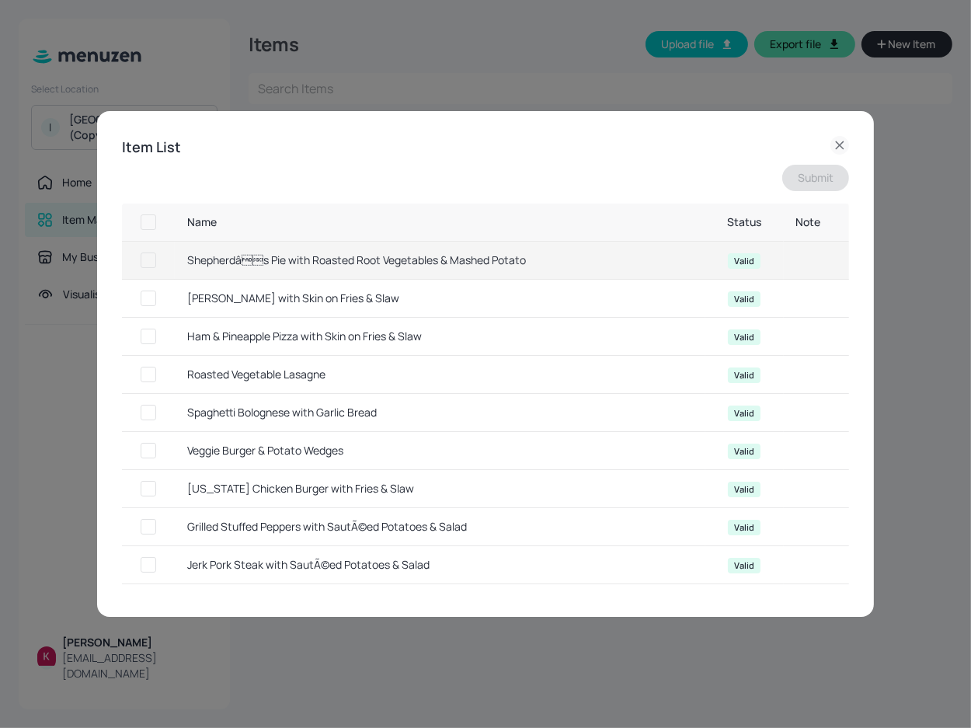
checkbox input "true"
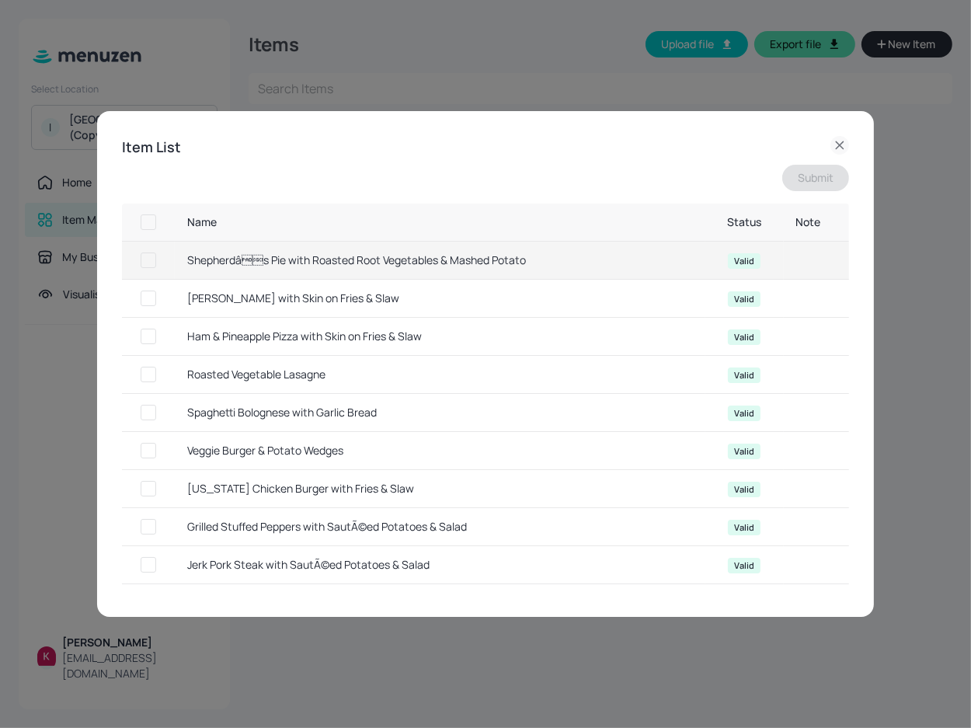
checkbox input "true"
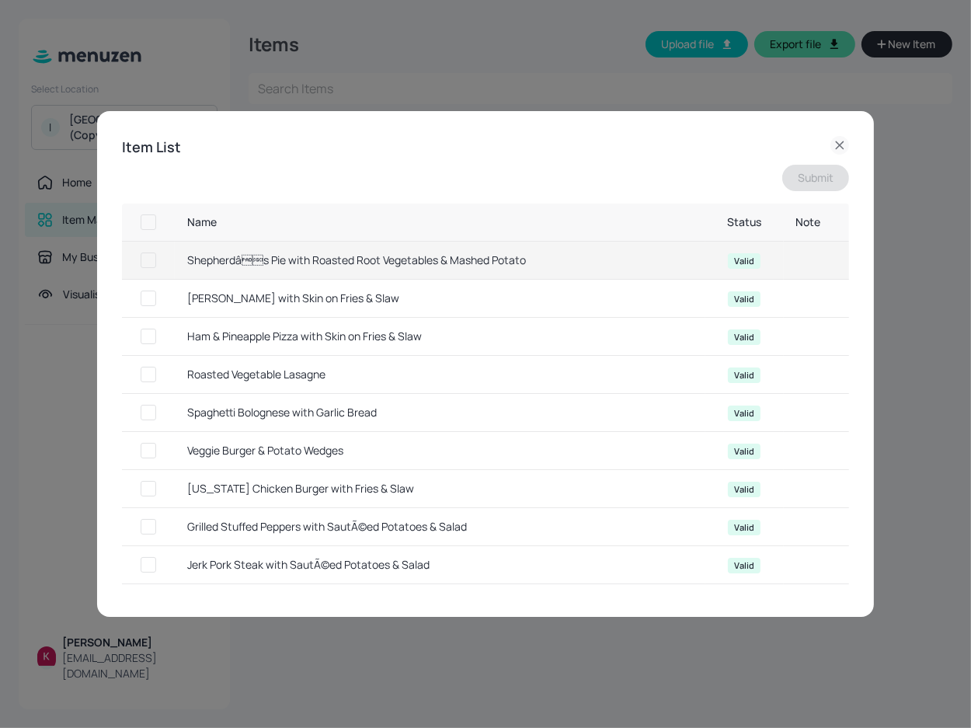
checkbox input "true"
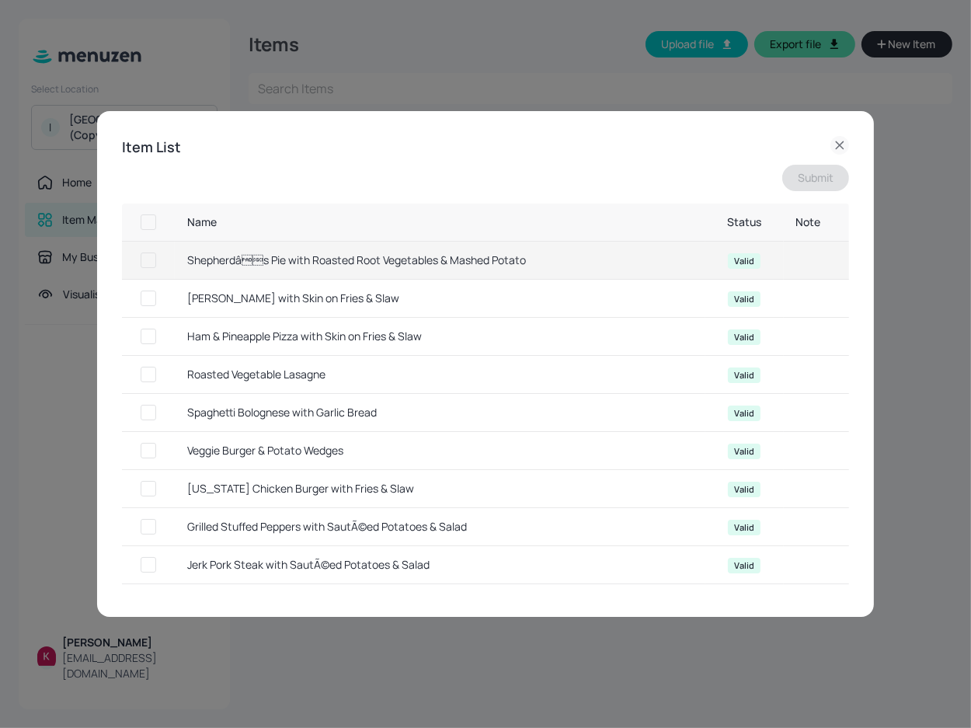
checkbox input "true"
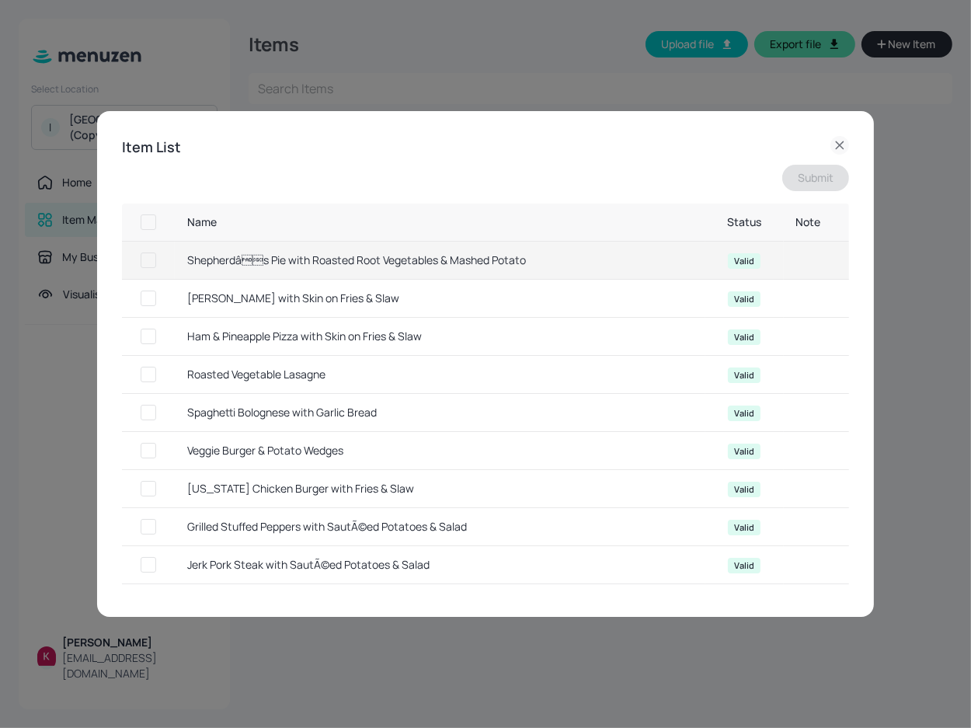
checkbox input "true"
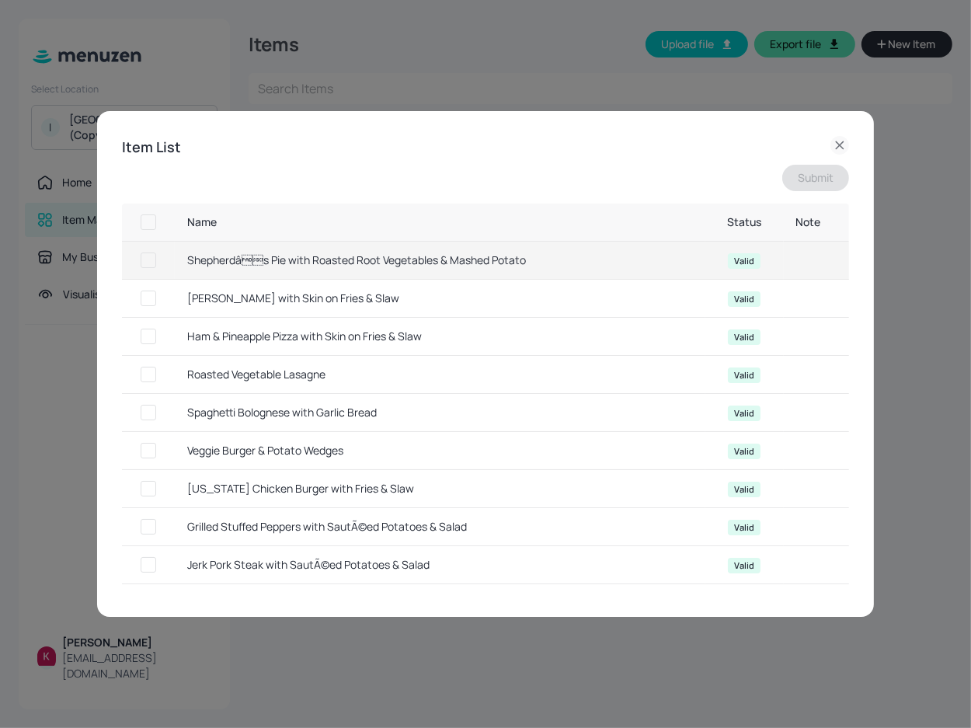
checkbox input "true"
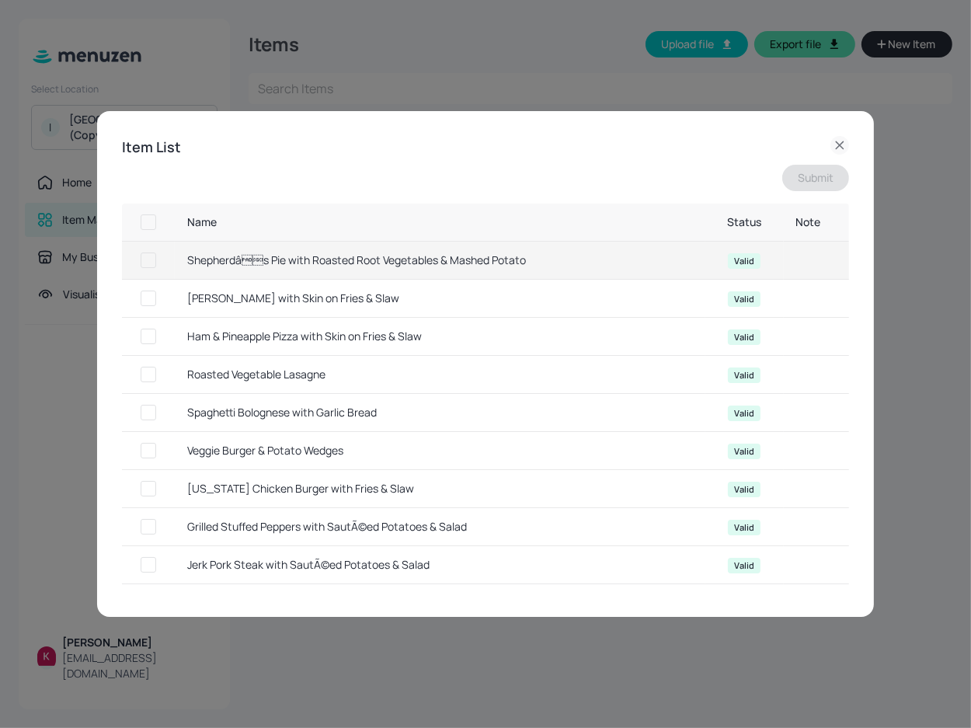
checkbox input "true"
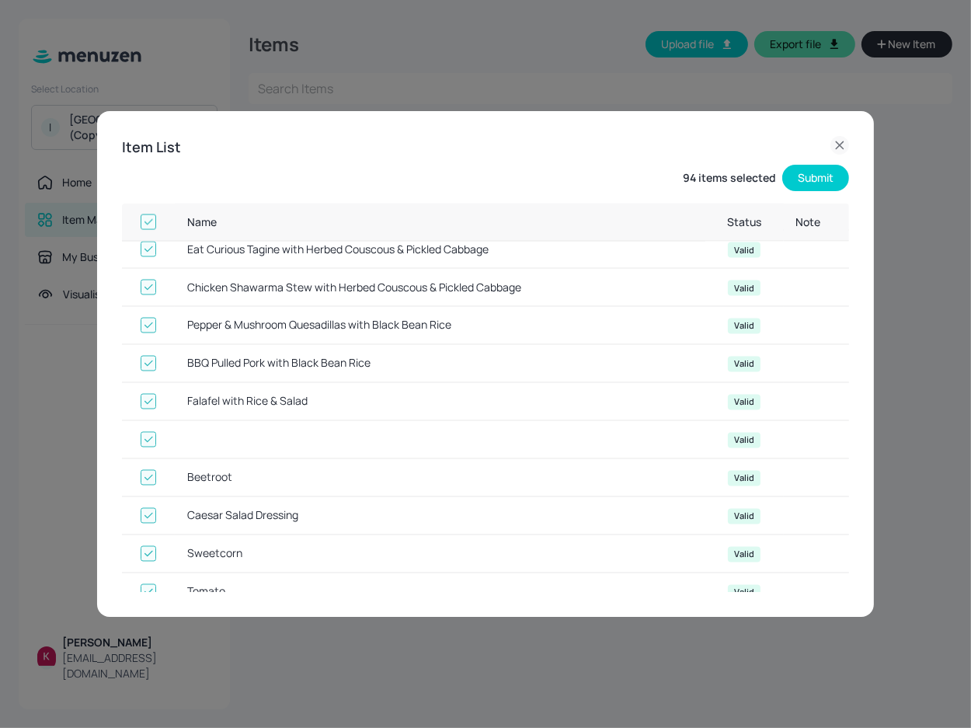
scroll to position [2499, 0]
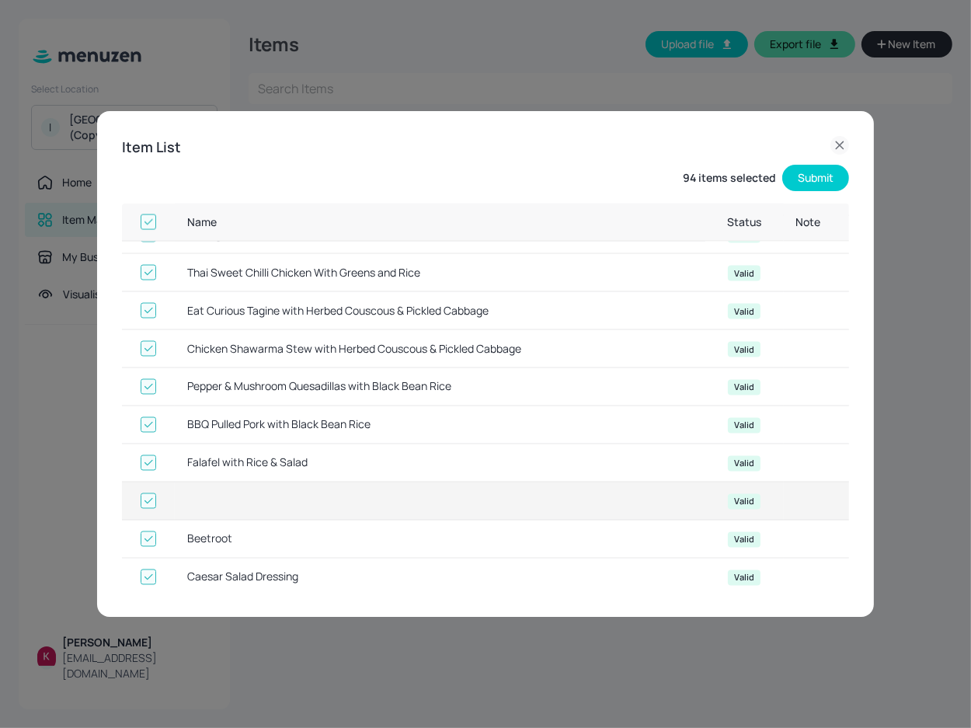
click at [146, 487] on input "checkbox" at bounding box center [148, 501] width 28 height 28
checkbox input "false"
click at [154, 487] on input "checkbox" at bounding box center [148, 501] width 28 height 28
checkbox input "true"
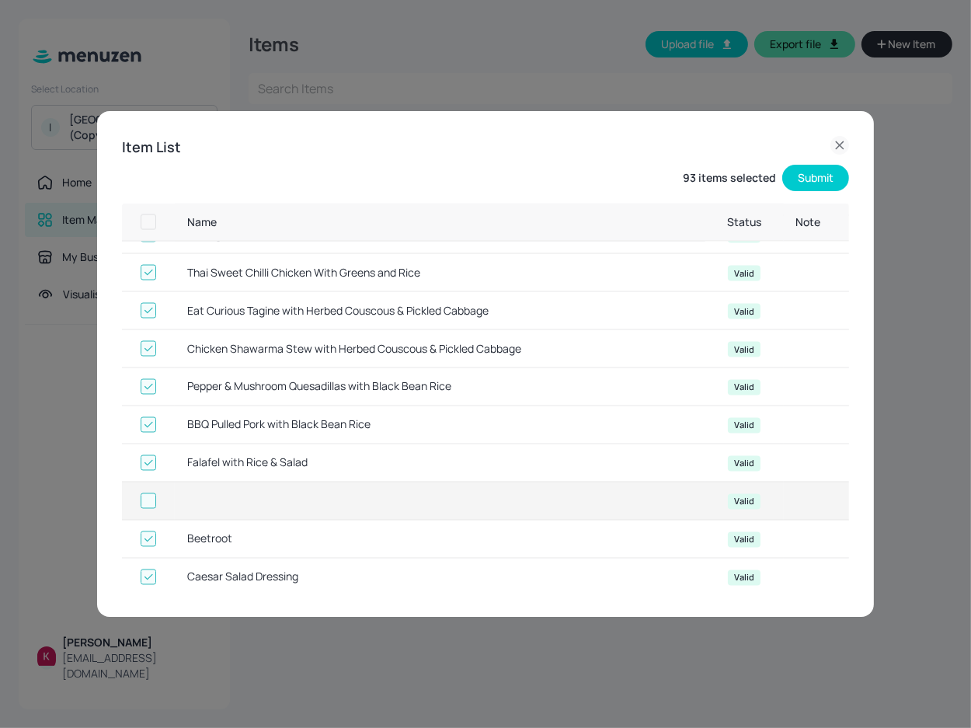
checkbox input "true"
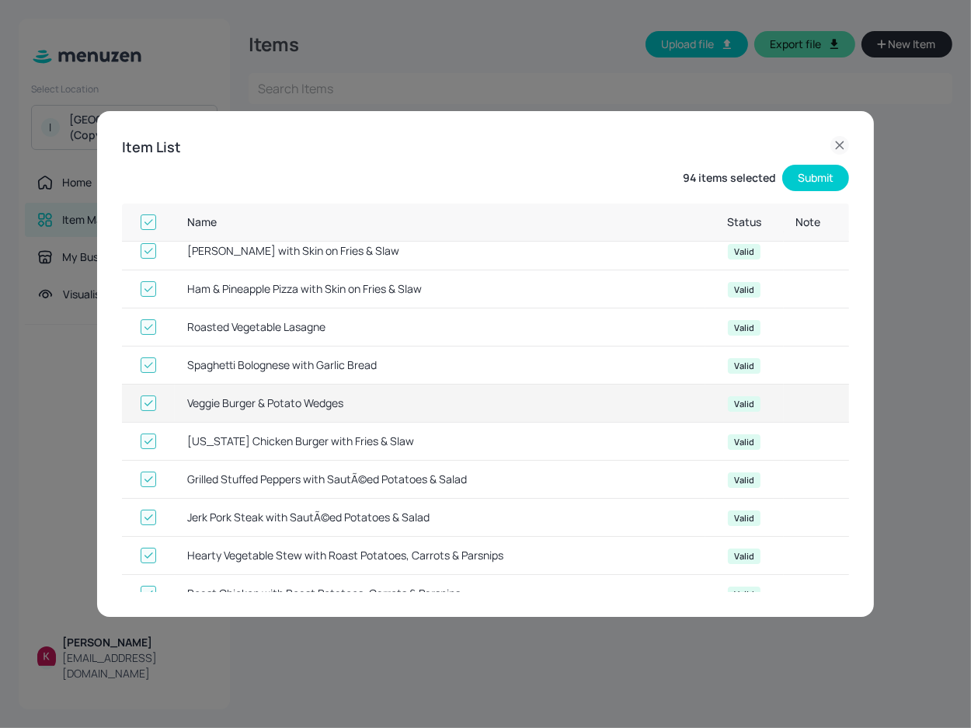
scroll to position [0, 0]
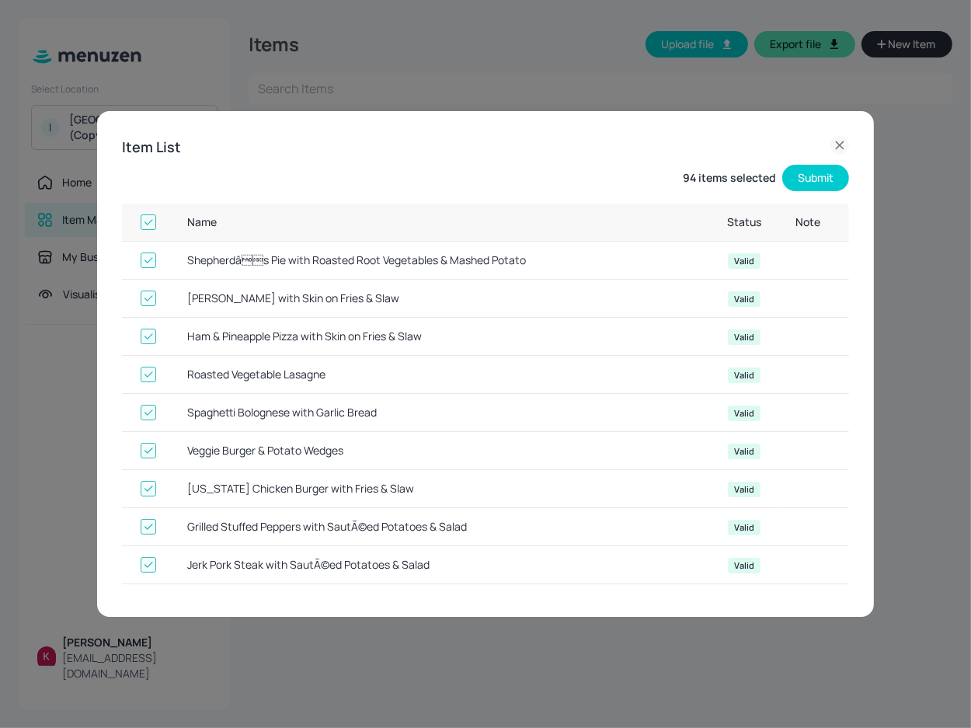
click at [837, 179] on button "Submit" at bounding box center [815, 178] width 67 height 26
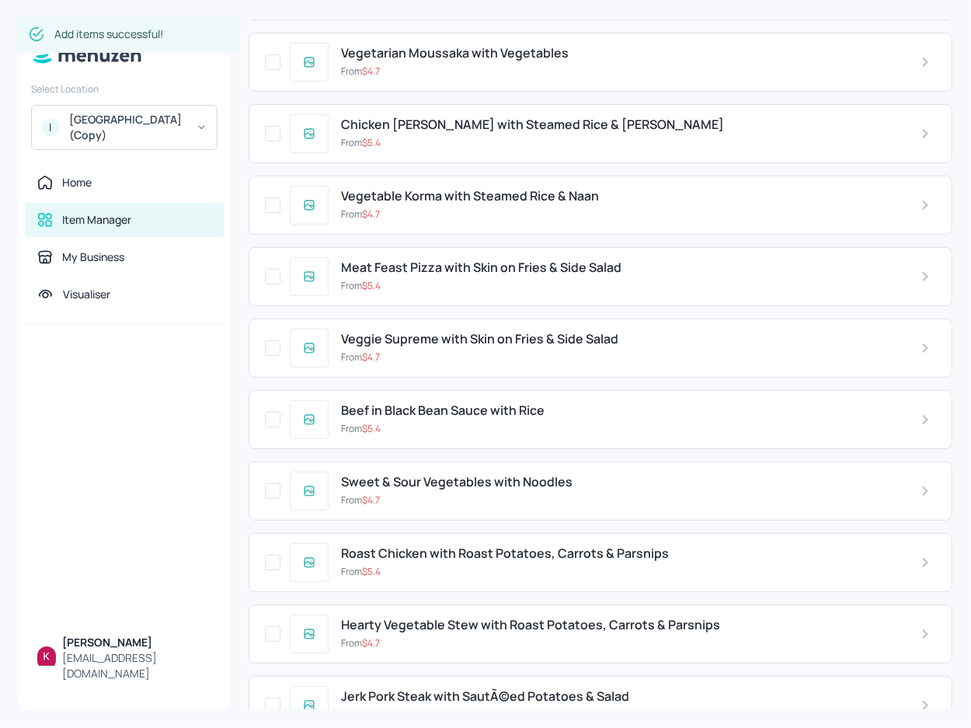
scroll to position [6085, 0]
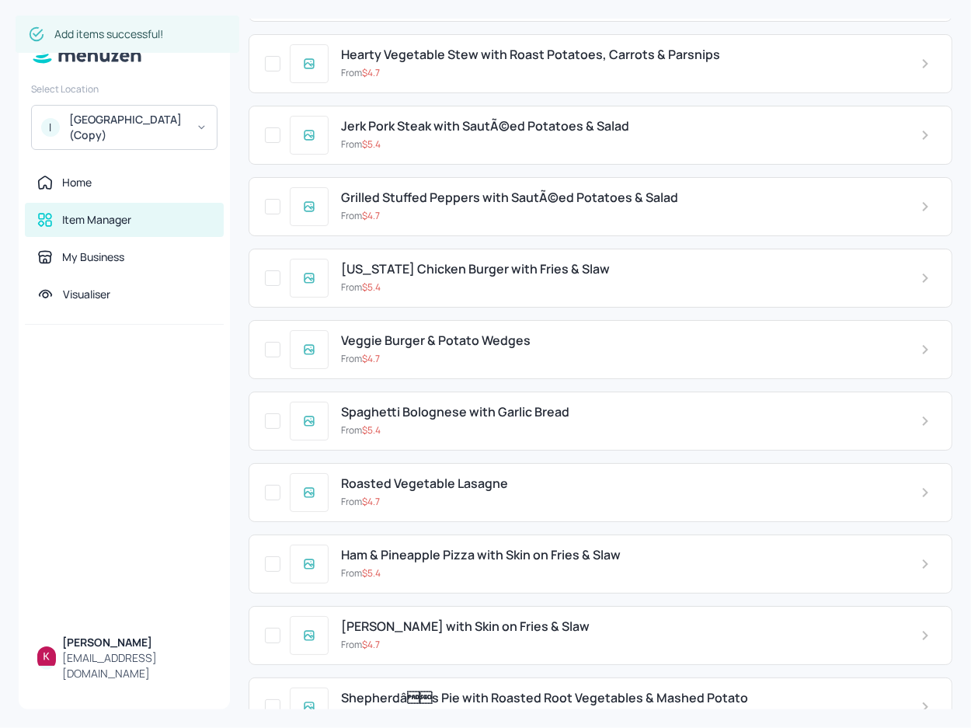
click at [538, 709] on div "From $ 4.7" at bounding box center [618, 716] width 555 height 14
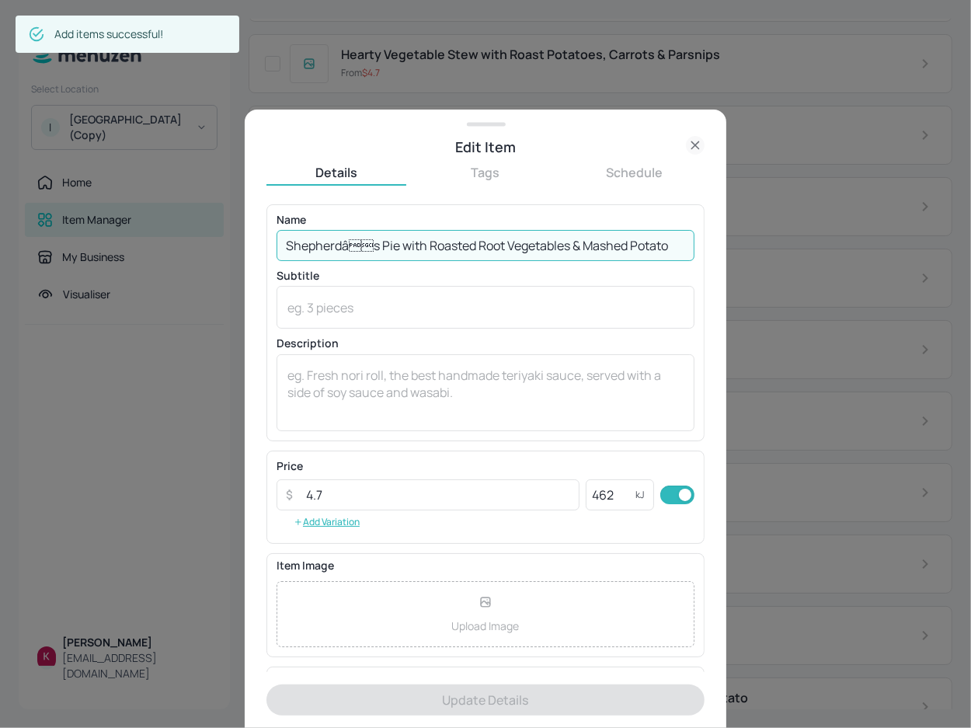
click at [528, 246] on input "Shepherdâs Pie with Roasted Root Vegetables & Mashed Potato" at bounding box center [486, 245] width 418 height 31
paste input "text"
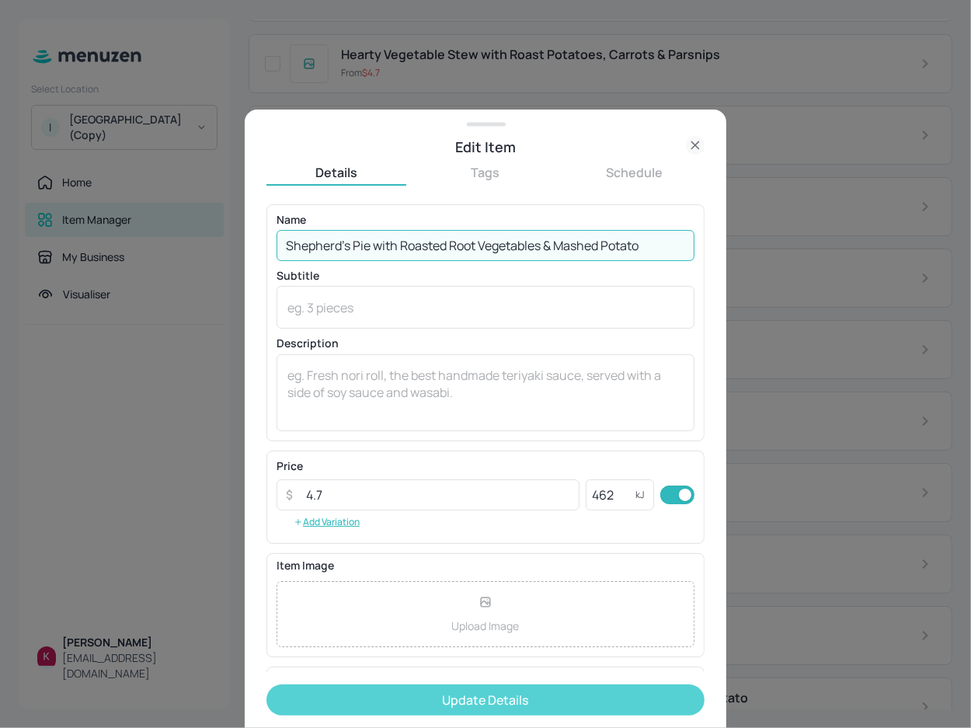
type input "Shepherd’s Pie with Roasted Root Vegetables & Mashed Potato"
click at [491, 704] on button "Update Details" at bounding box center [485, 699] width 438 height 31
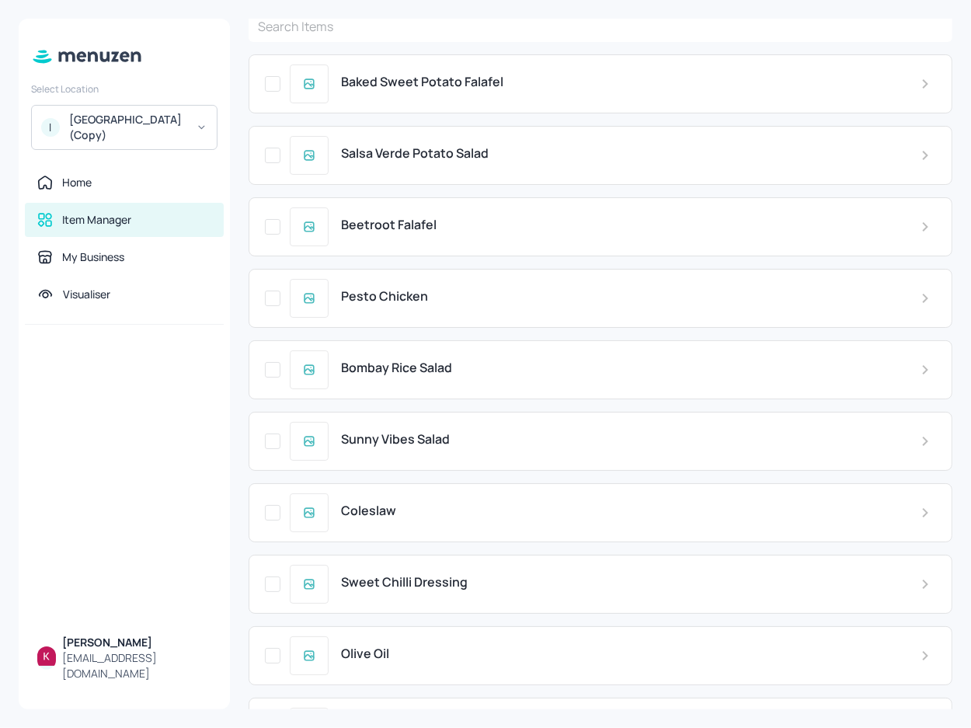
scroll to position [70, 0]
